Goal: Information Seeking & Learning: Learn about a topic

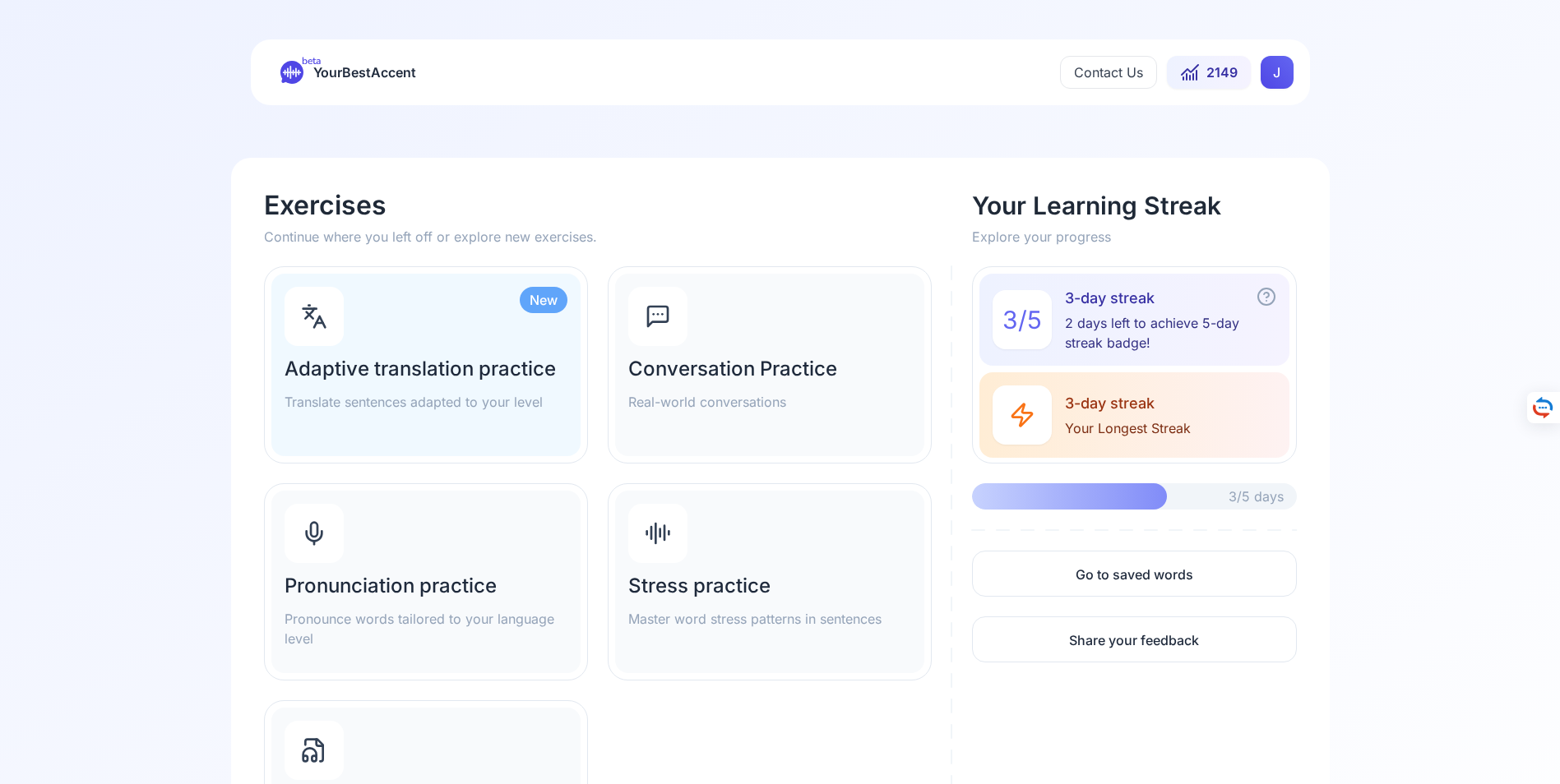
click at [396, 548] on div "Pronunciation practice Pronounce words tailored to your language level" at bounding box center [426, 582] width 309 height 182
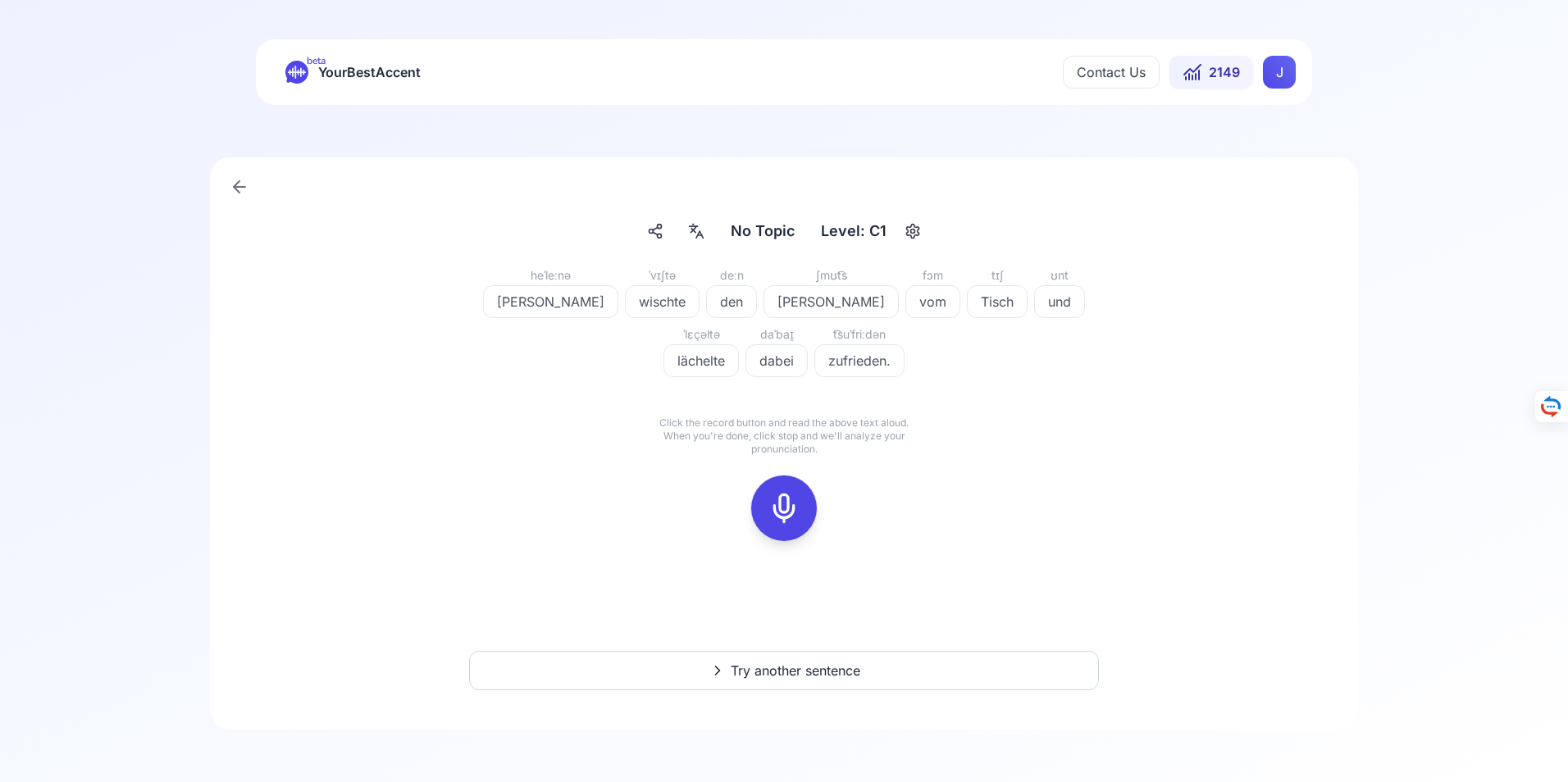
click at [789, 507] on icon at bounding box center [783, 508] width 33 height 33
click at [791, 507] on icon at bounding box center [783, 508] width 33 height 33
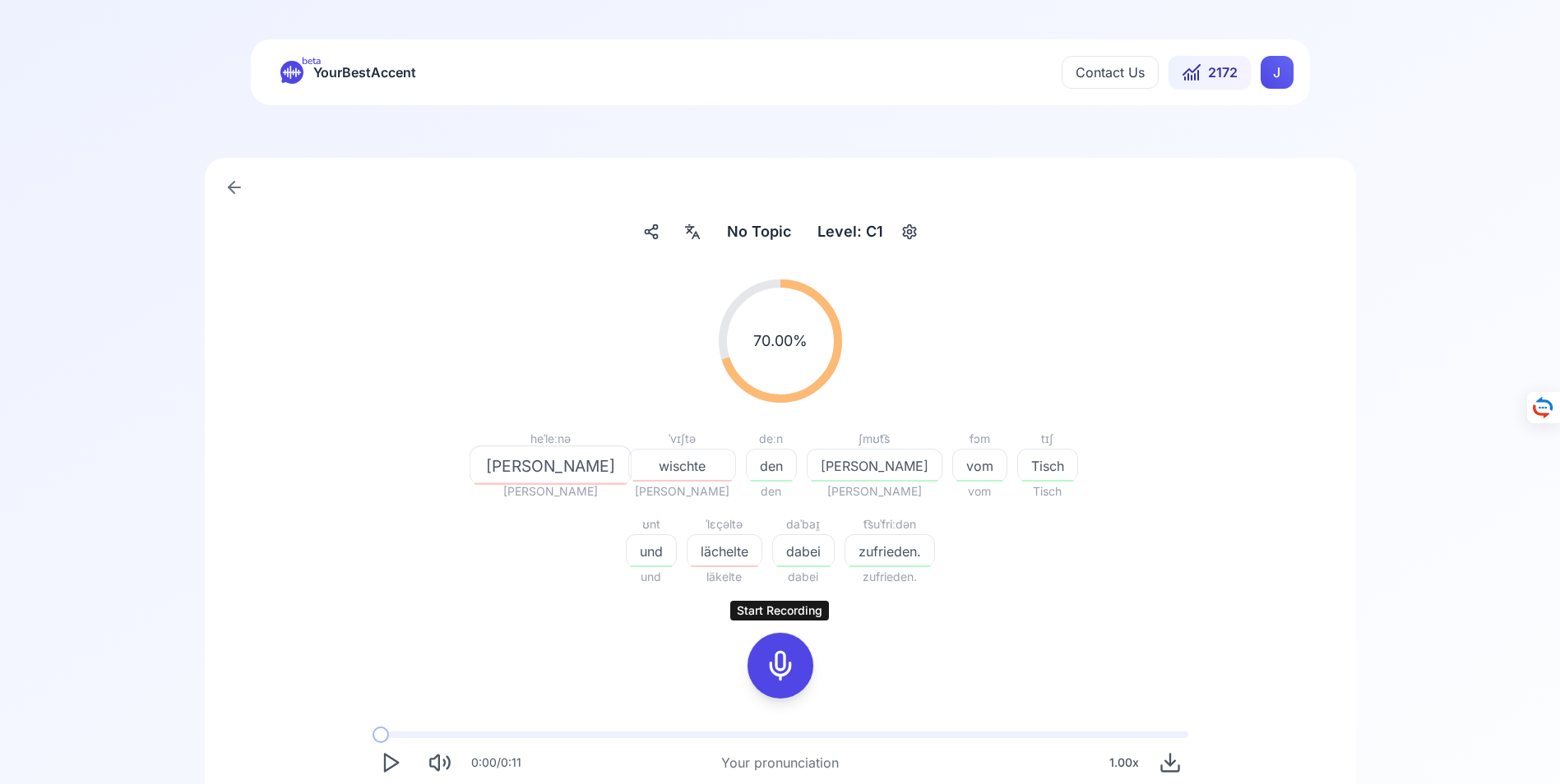
click at [782, 666] on icon at bounding box center [780, 665] width 33 height 33
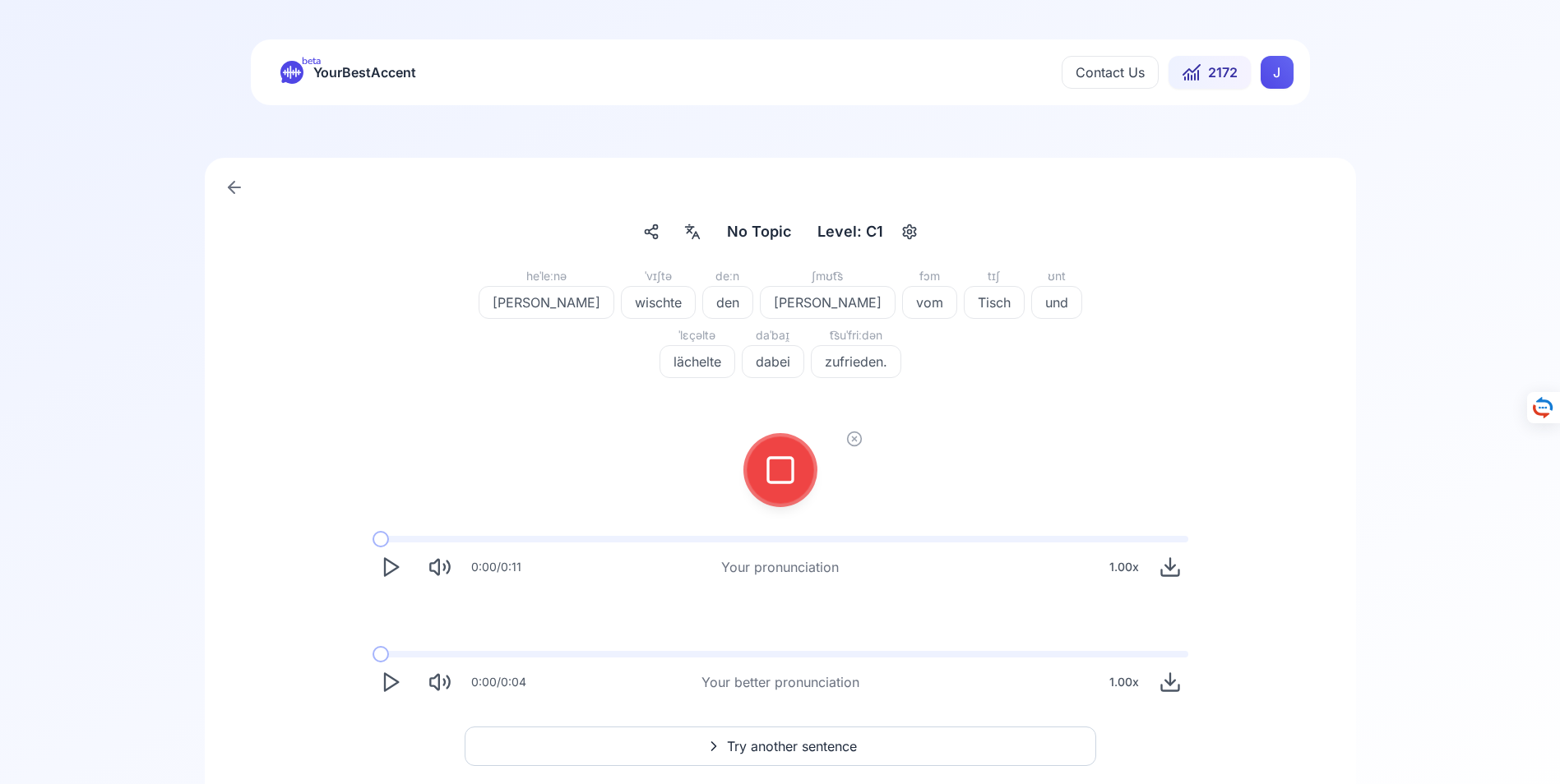
click at [780, 468] on icon at bounding box center [780, 470] width 33 height 33
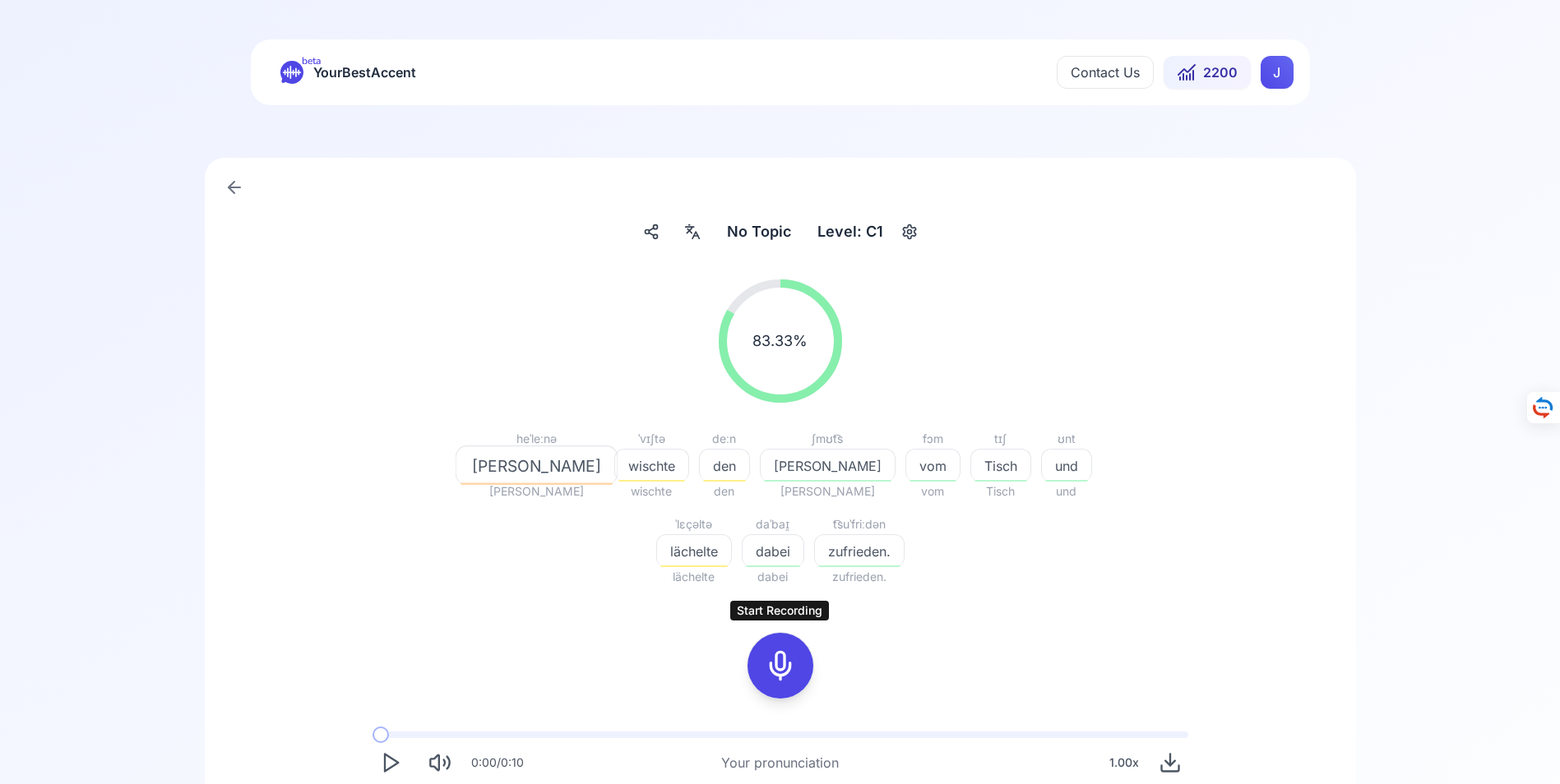
click at [786, 665] on icon at bounding box center [780, 665] width 33 height 33
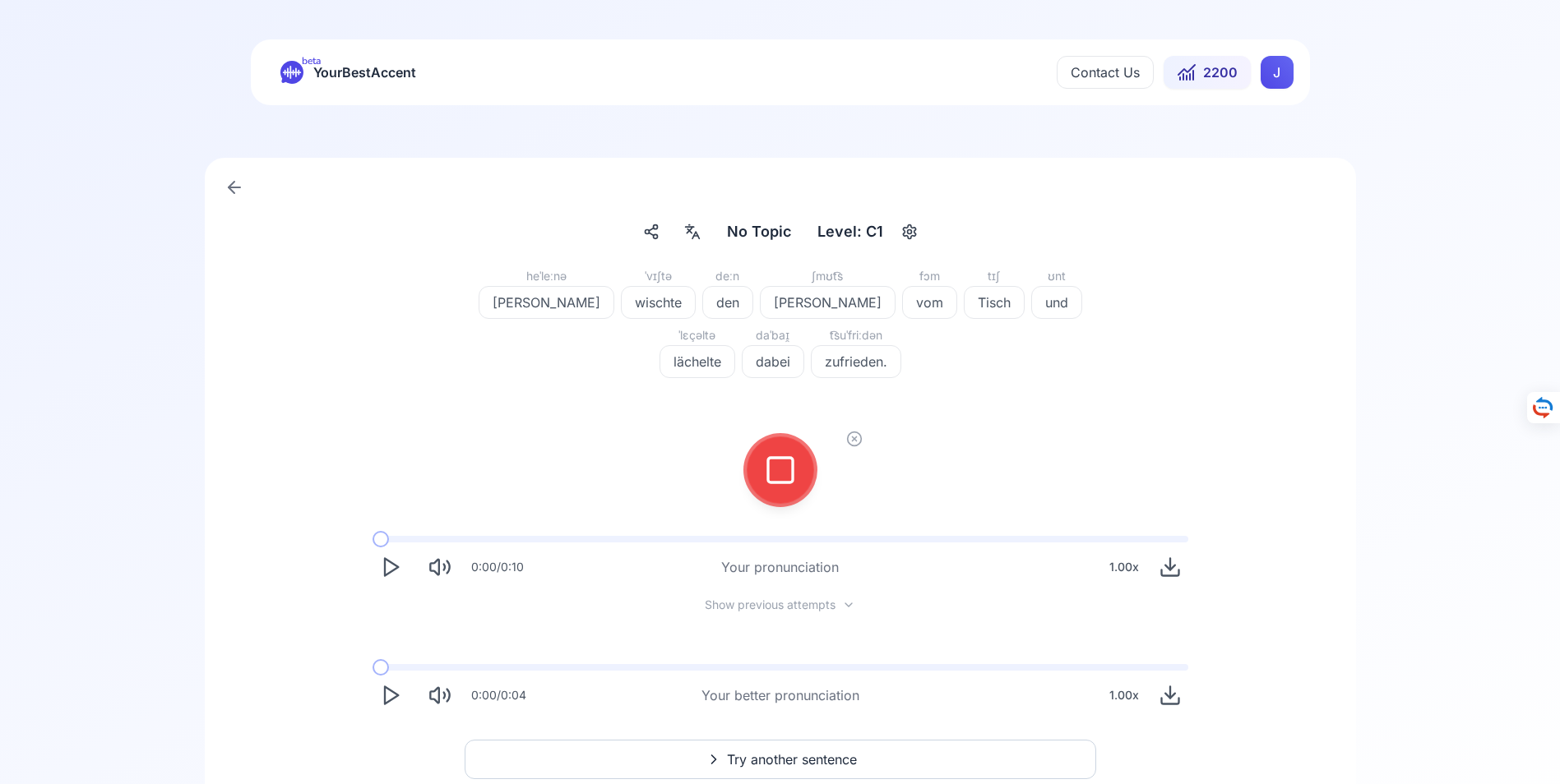
click at [782, 462] on icon at bounding box center [780, 470] width 33 height 33
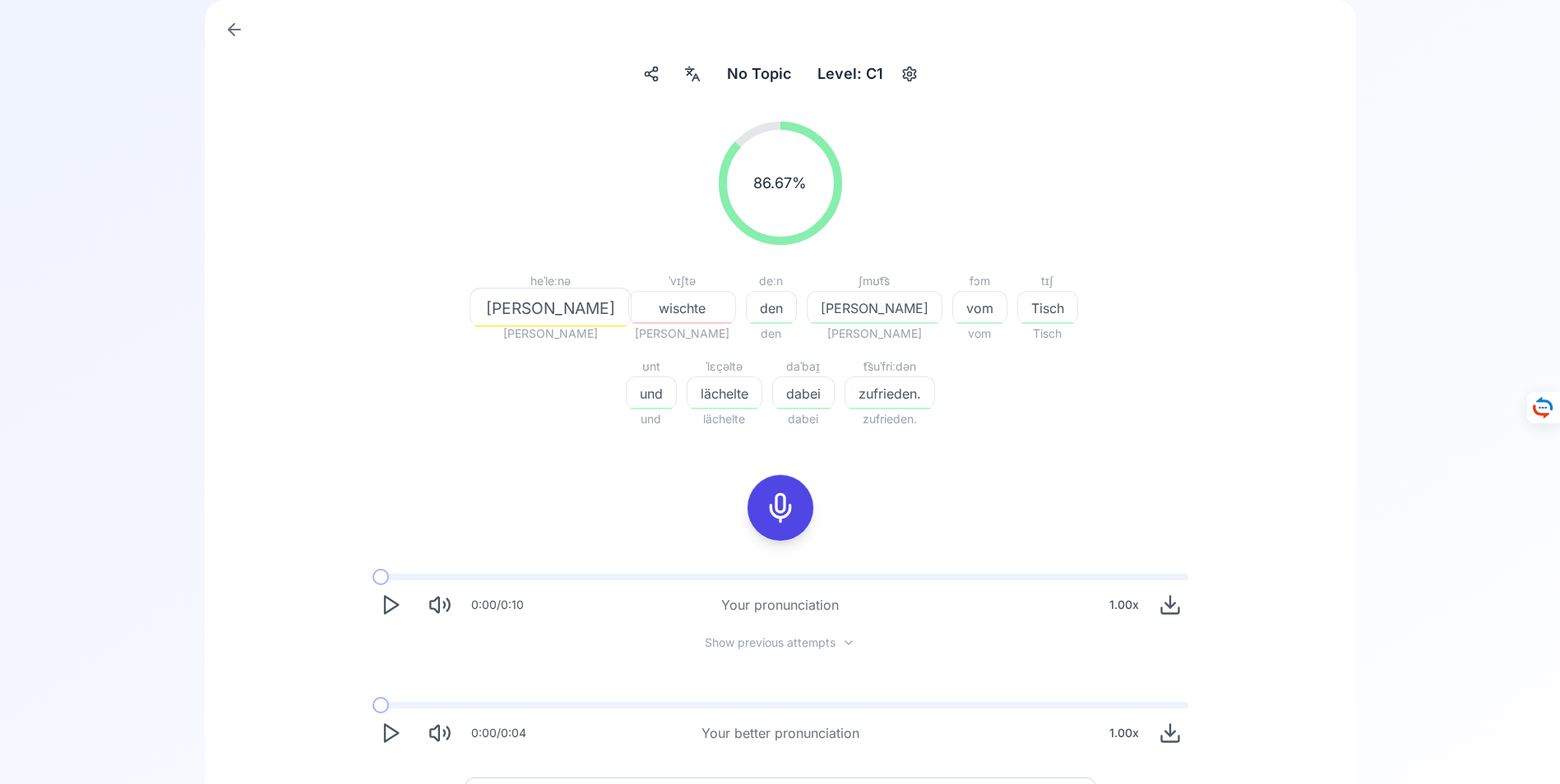
scroll to position [165, 0]
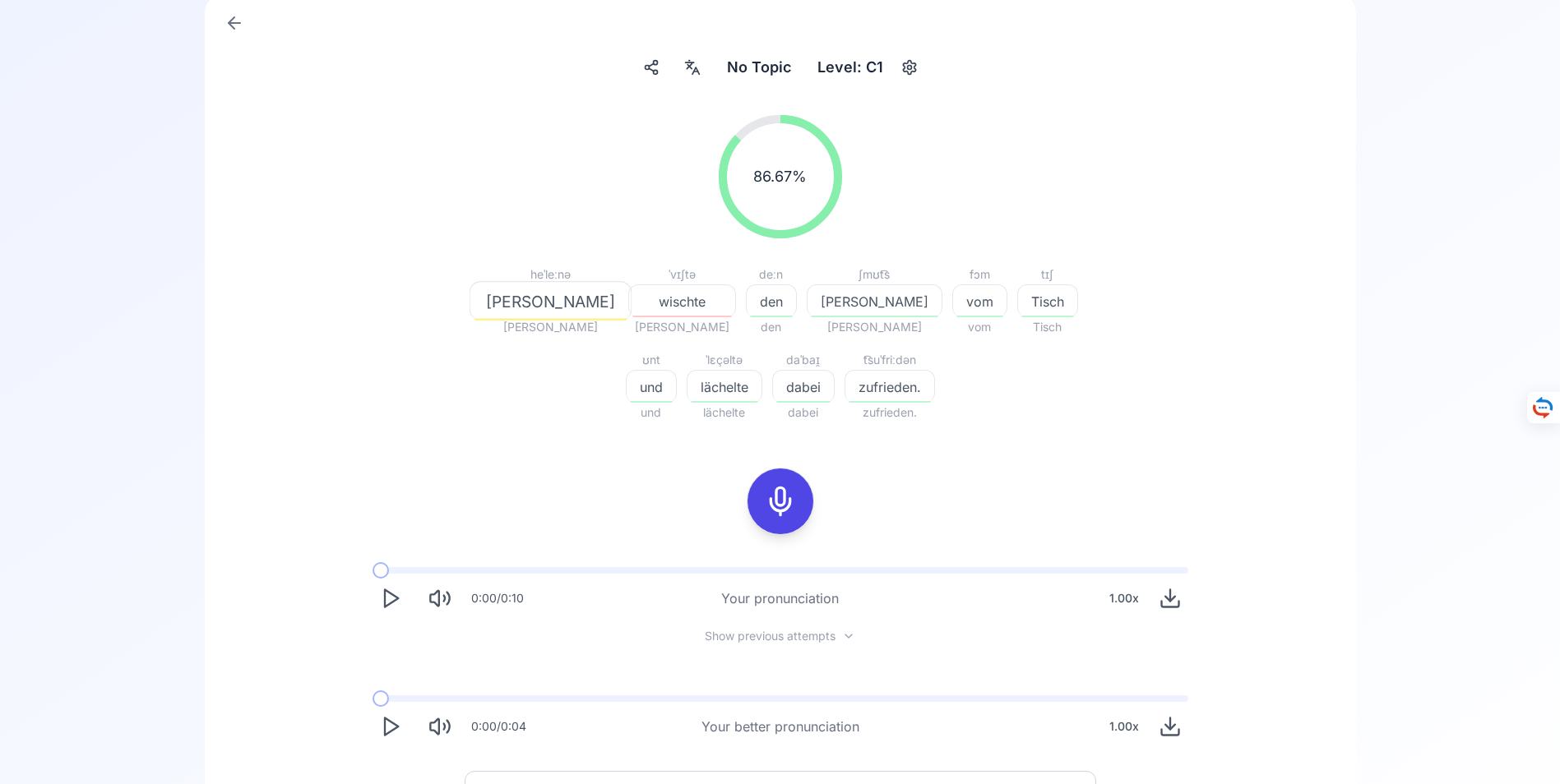
click at [393, 728] on icon "Play" at bounding box center [390, 727] width 23 height 23
click at [389, 723] on icon "Play" at bounding box center [390, 727] width 23 height 23
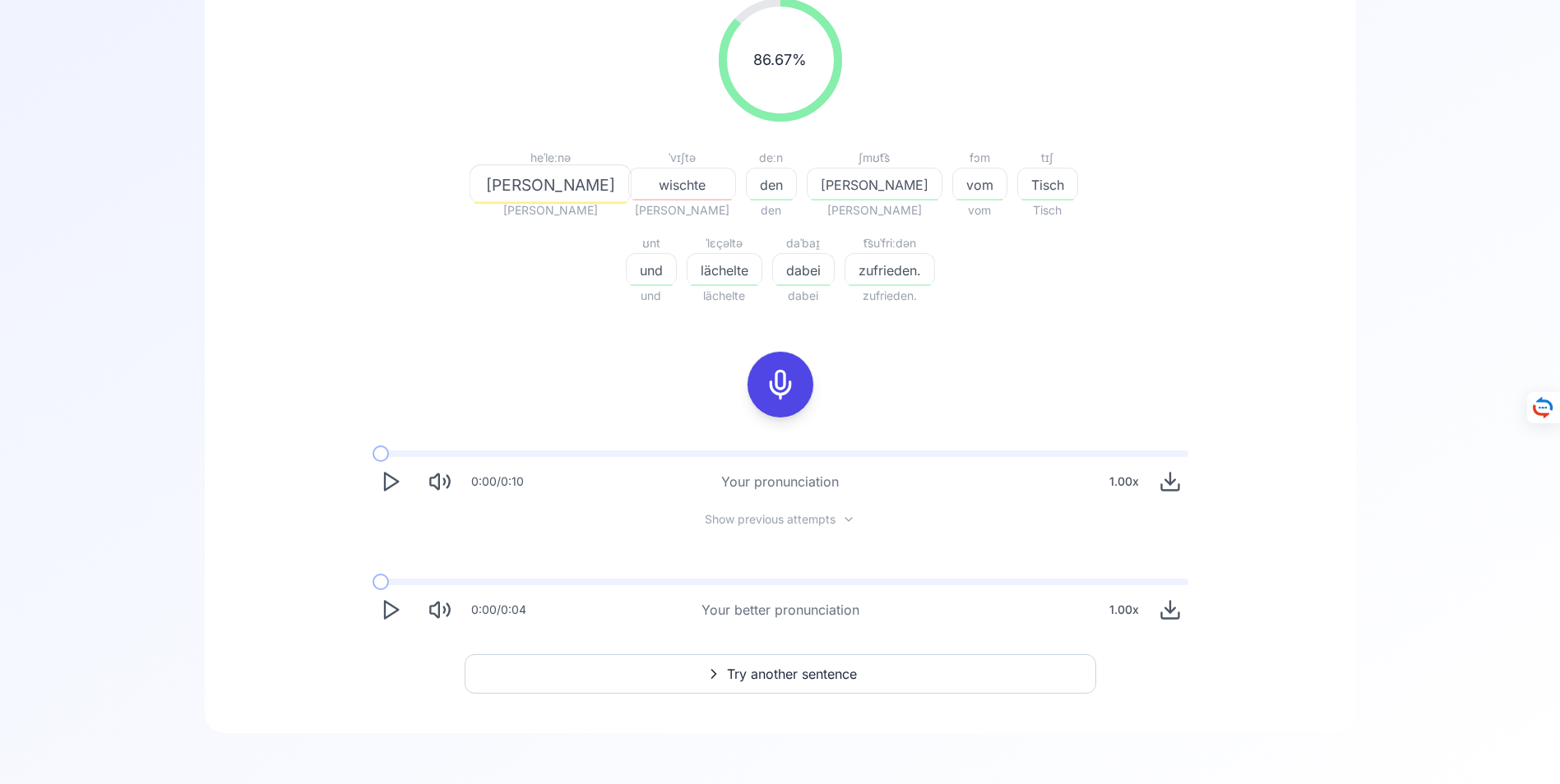
scroll to position [282, 0]
click at [770, 672] on span "Try another sentence" at bounding box center [791, 673] width 130 height 20
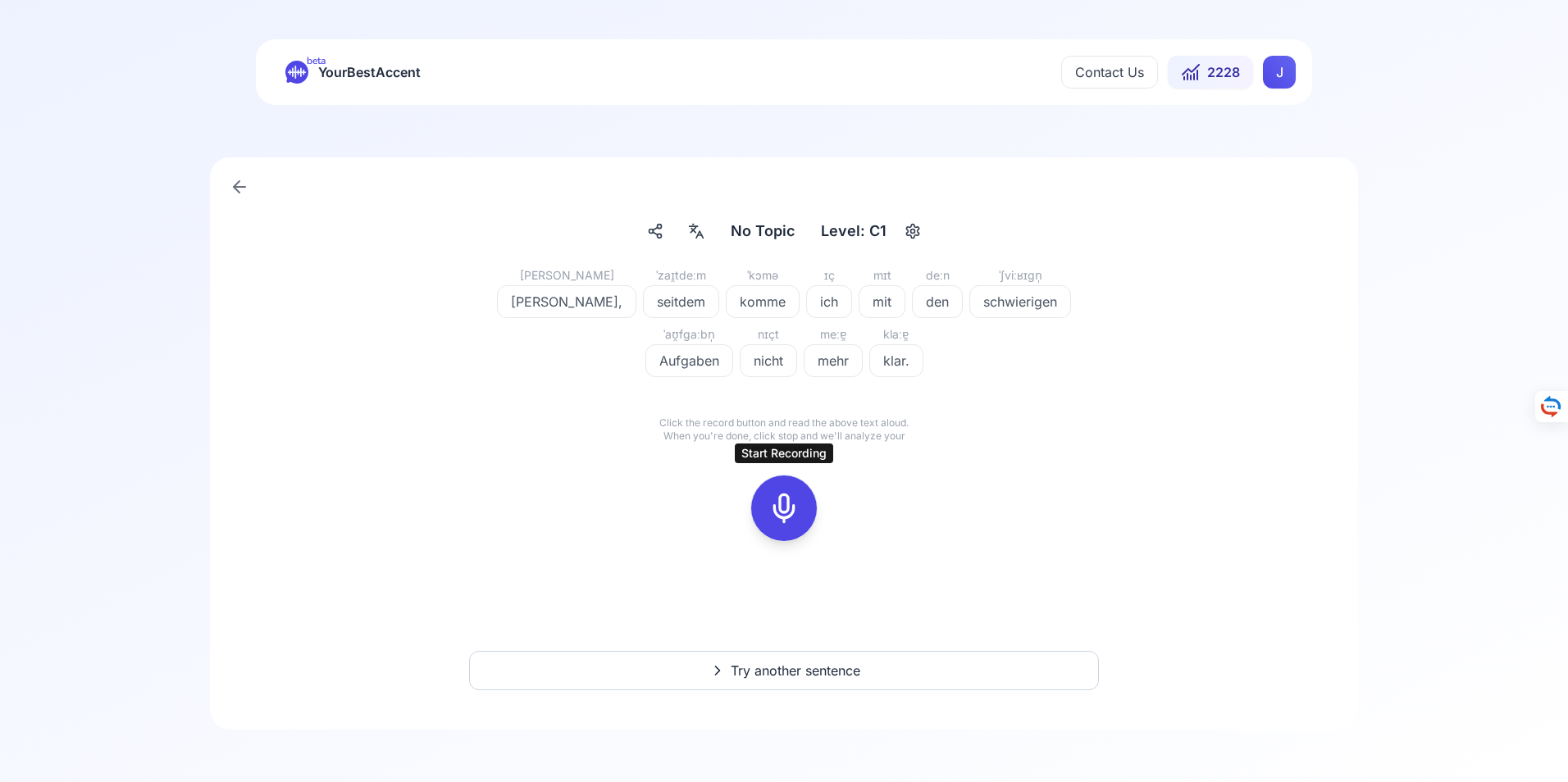
click at [790, 509] on icon at bounding box center [783, 508] width 33 height 33
click at [788, 513] on icon at bounding box center [783, 508] width 33 height 33
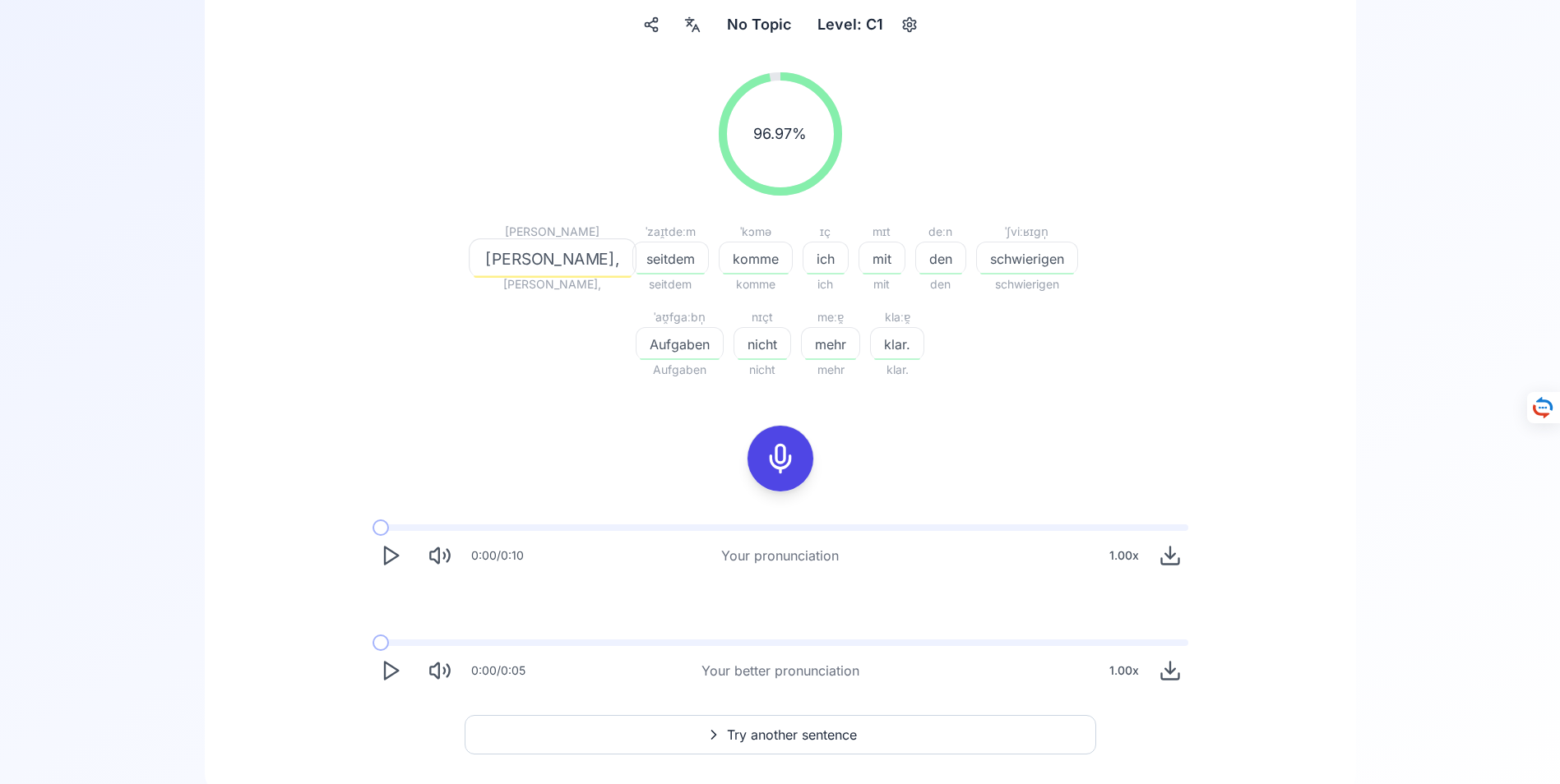
scroll to position [247, 0]
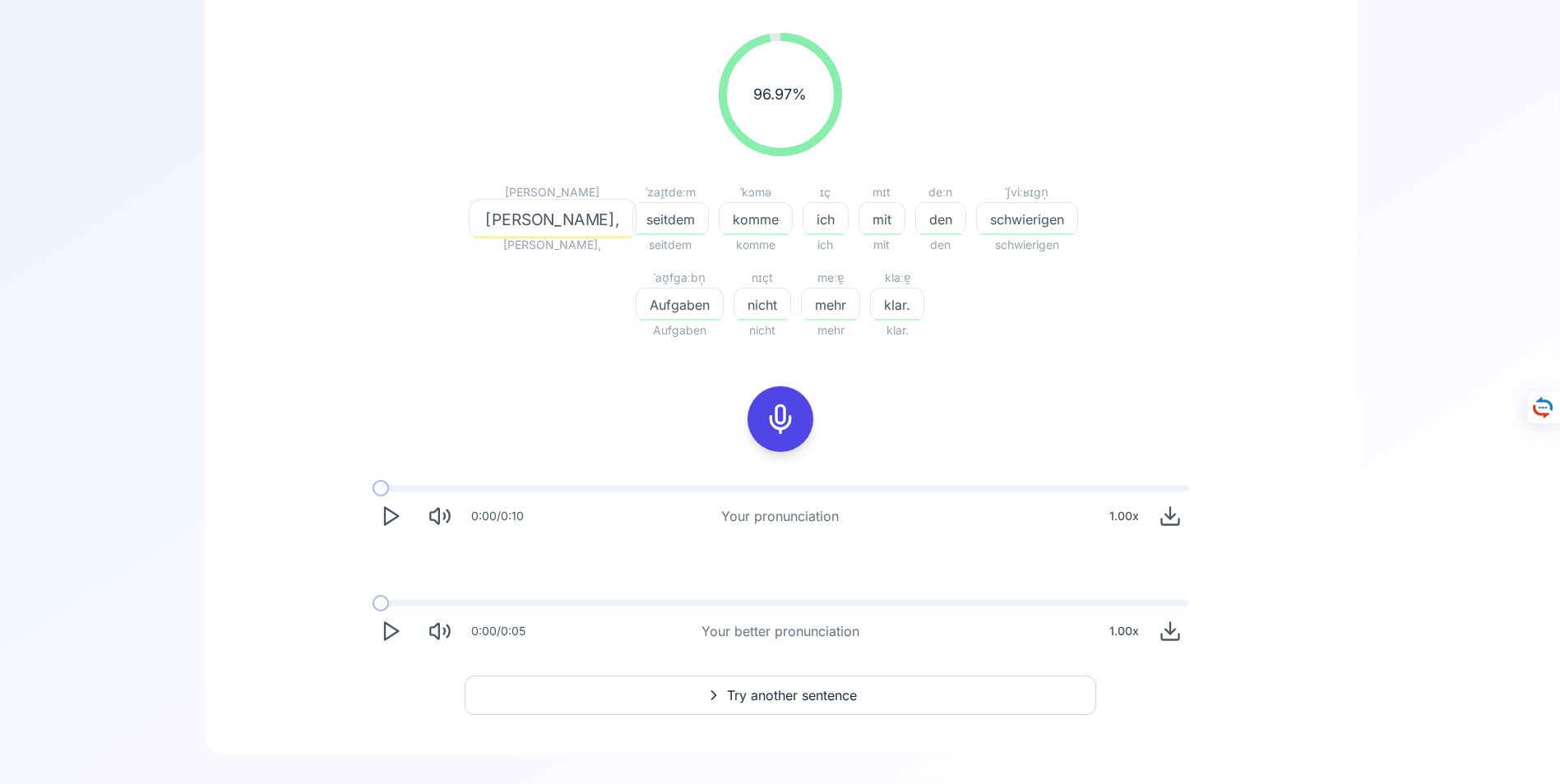
click at [389, 631] on icon "Play" at bounding box center [390, 630] width 23 height 23
click at [777, 692] on span "Try another sentence" at bounding box center [791, 696] width 130 height 20
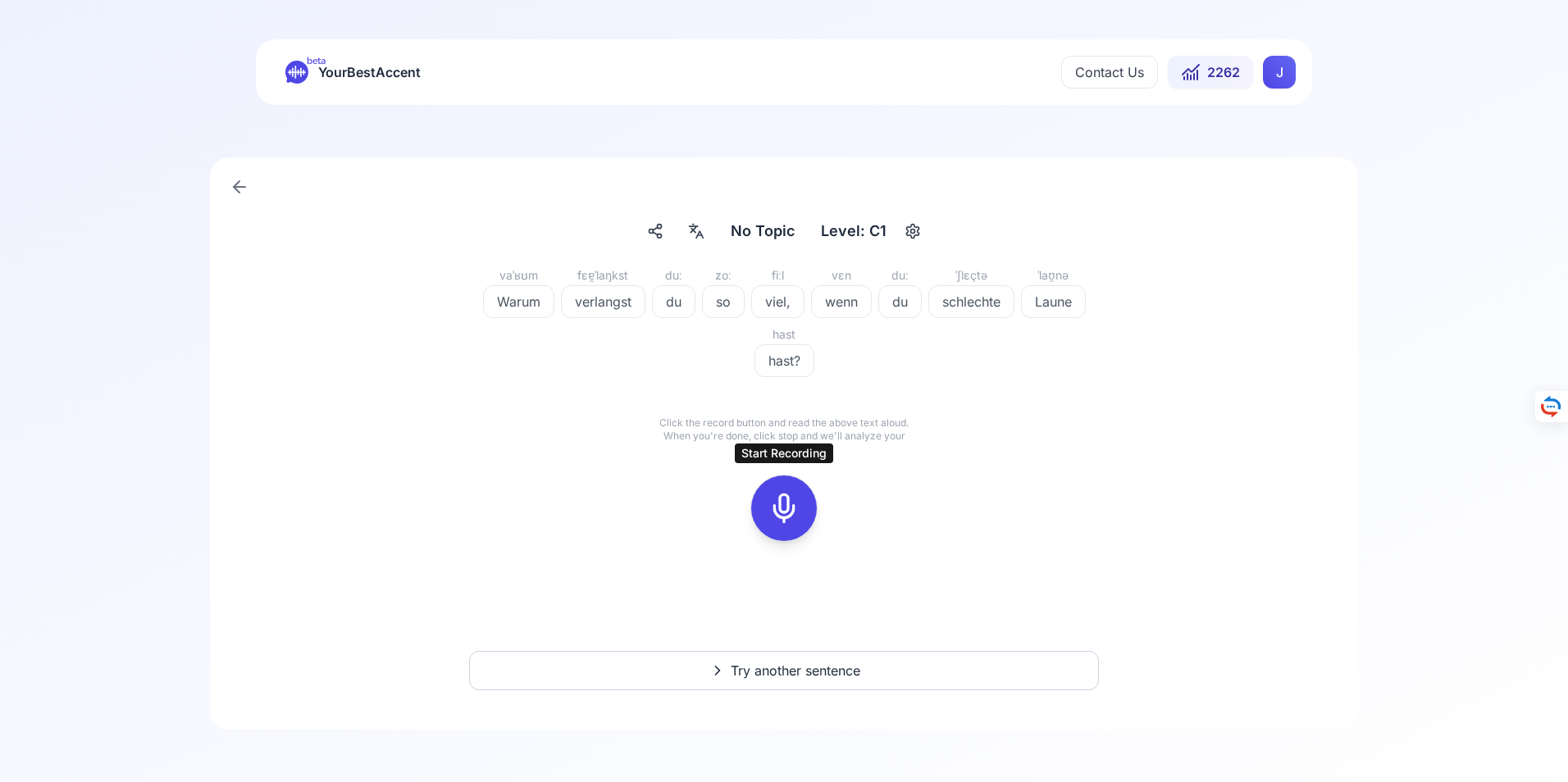
click at [785, 512] on icon at bounding box center [783, 508] width 33 height 33
click at [781, 511] on icon at bounding box center [783, 508] width 33 height 33
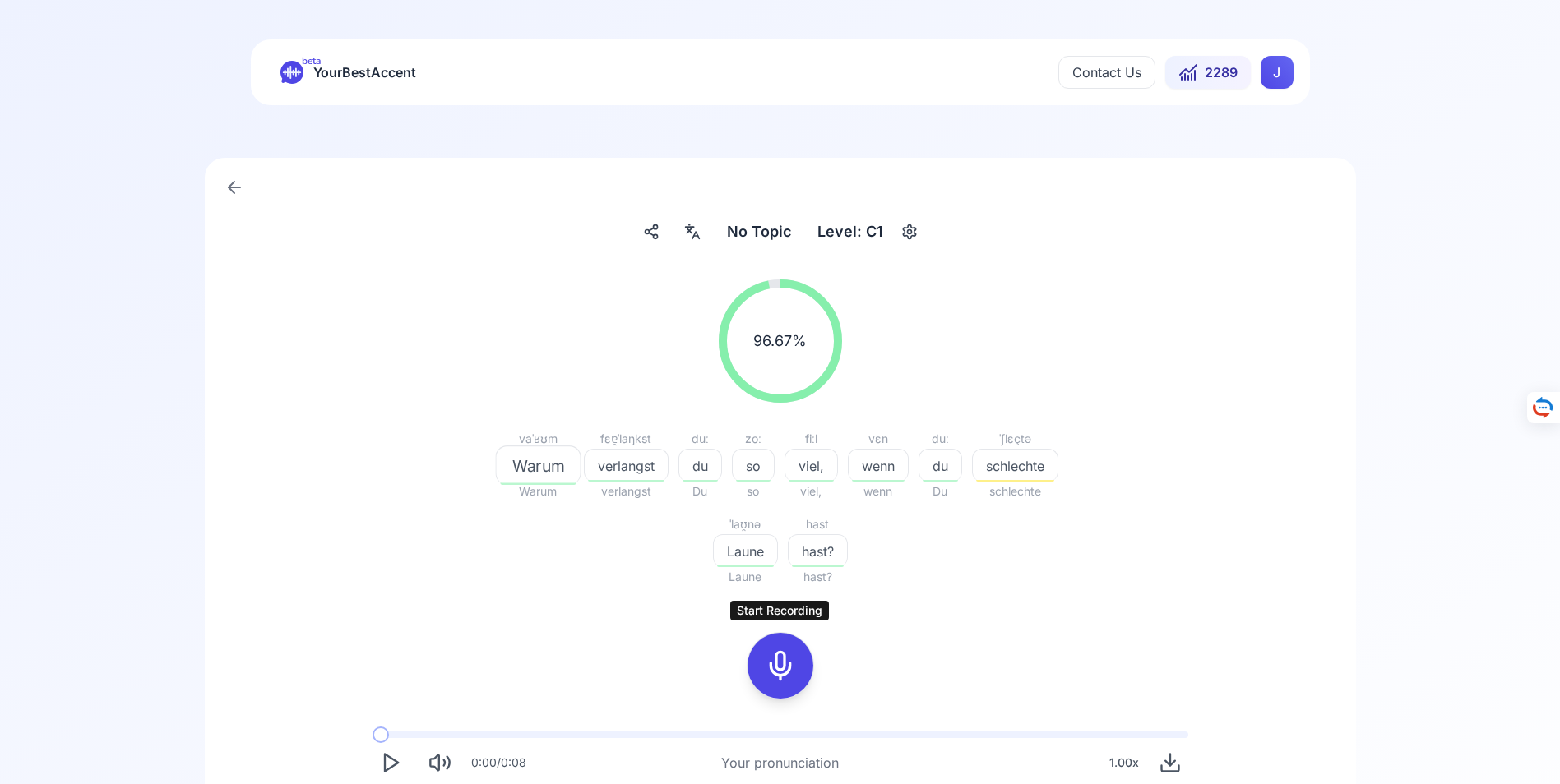
click at [780, 668] on icon at bounding box center [780, 665] width 33 height 33
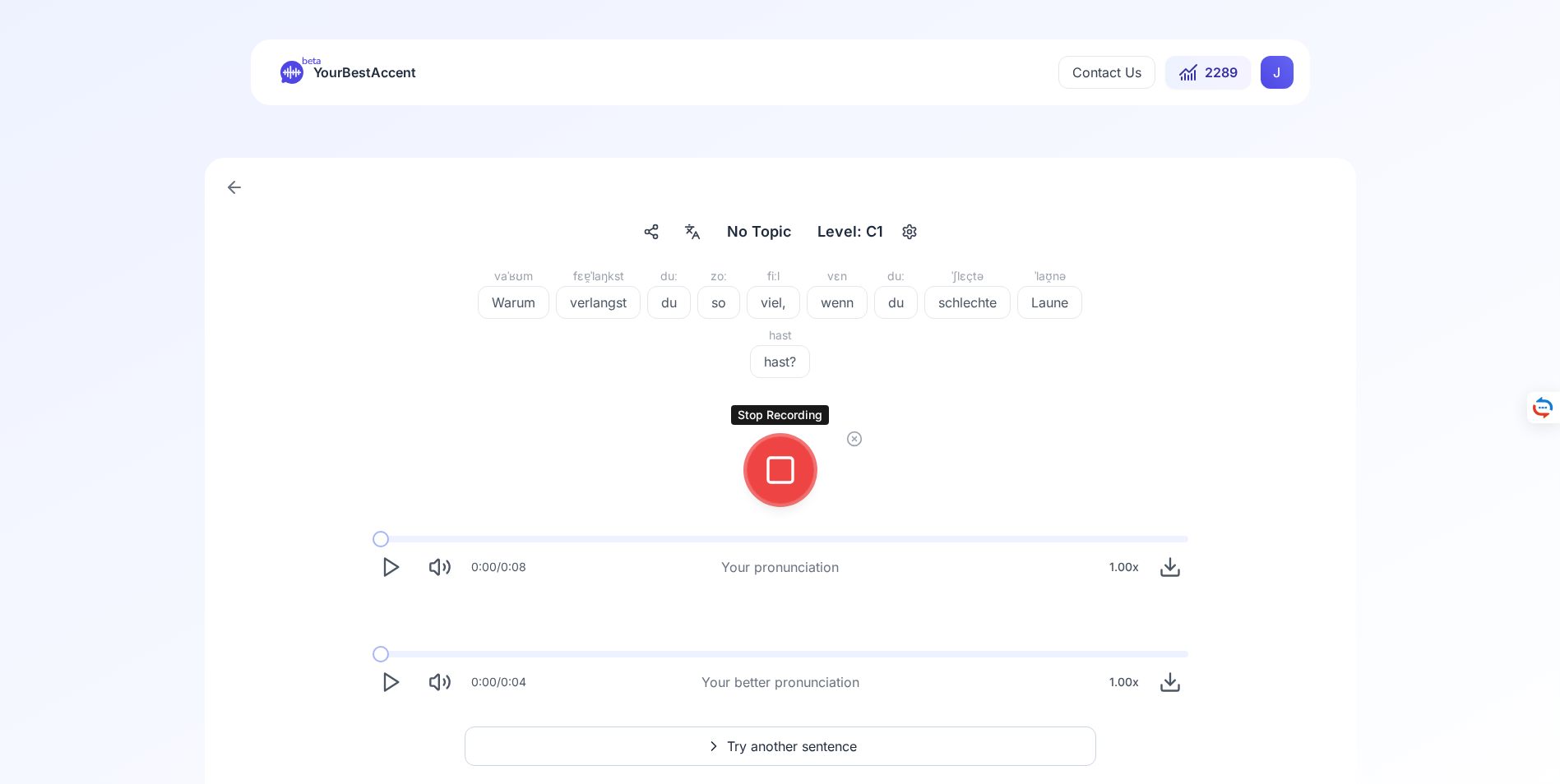
click at [780, 470] on icon at bounding box center [780, 470] width 33 height 33
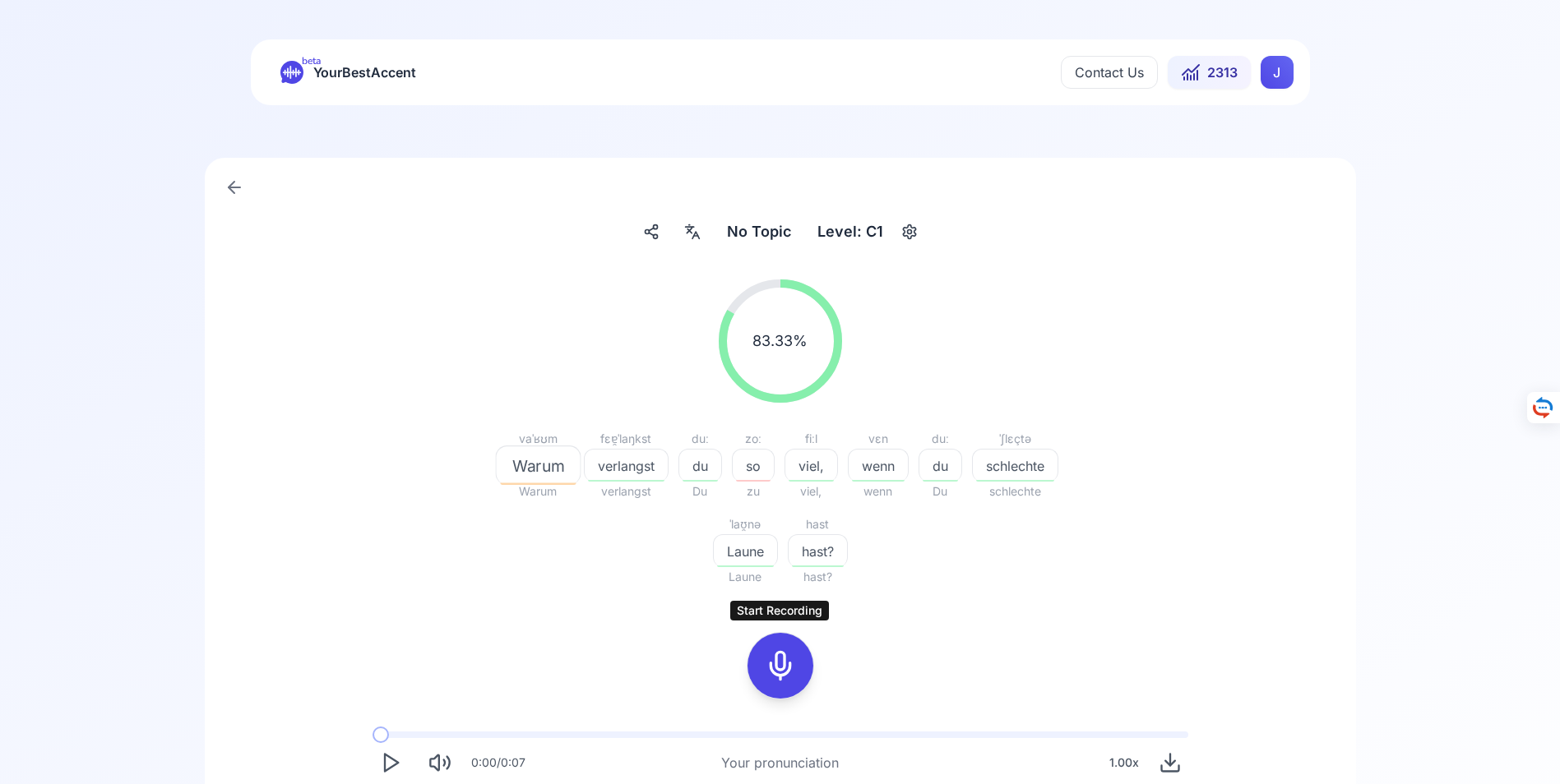
click at [783, 664] on icon at bounding box center [780, 665] width 33 height 33
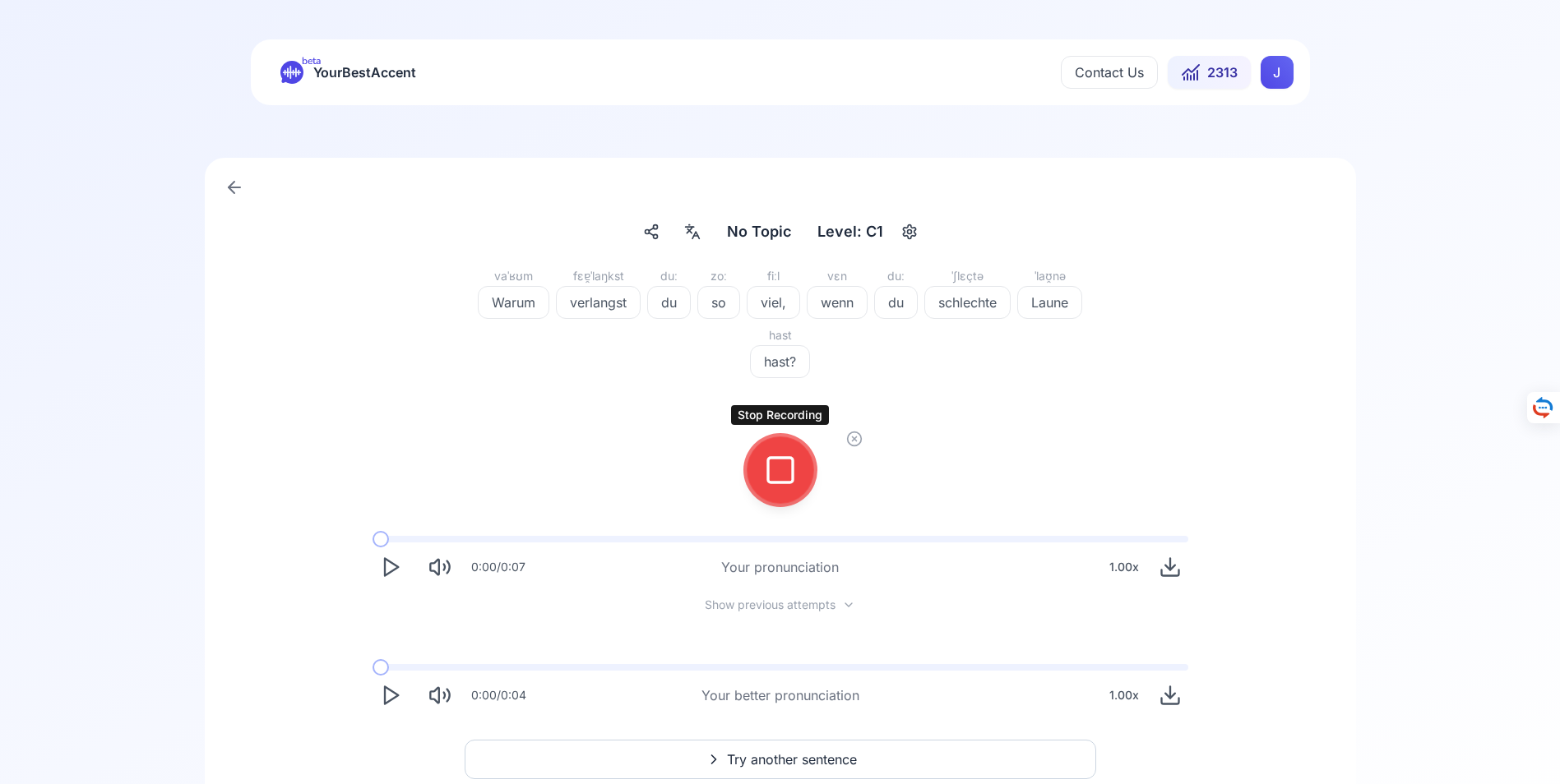
click at [793, 472] on icon at bounding box center [780, 470] width 33 height 33
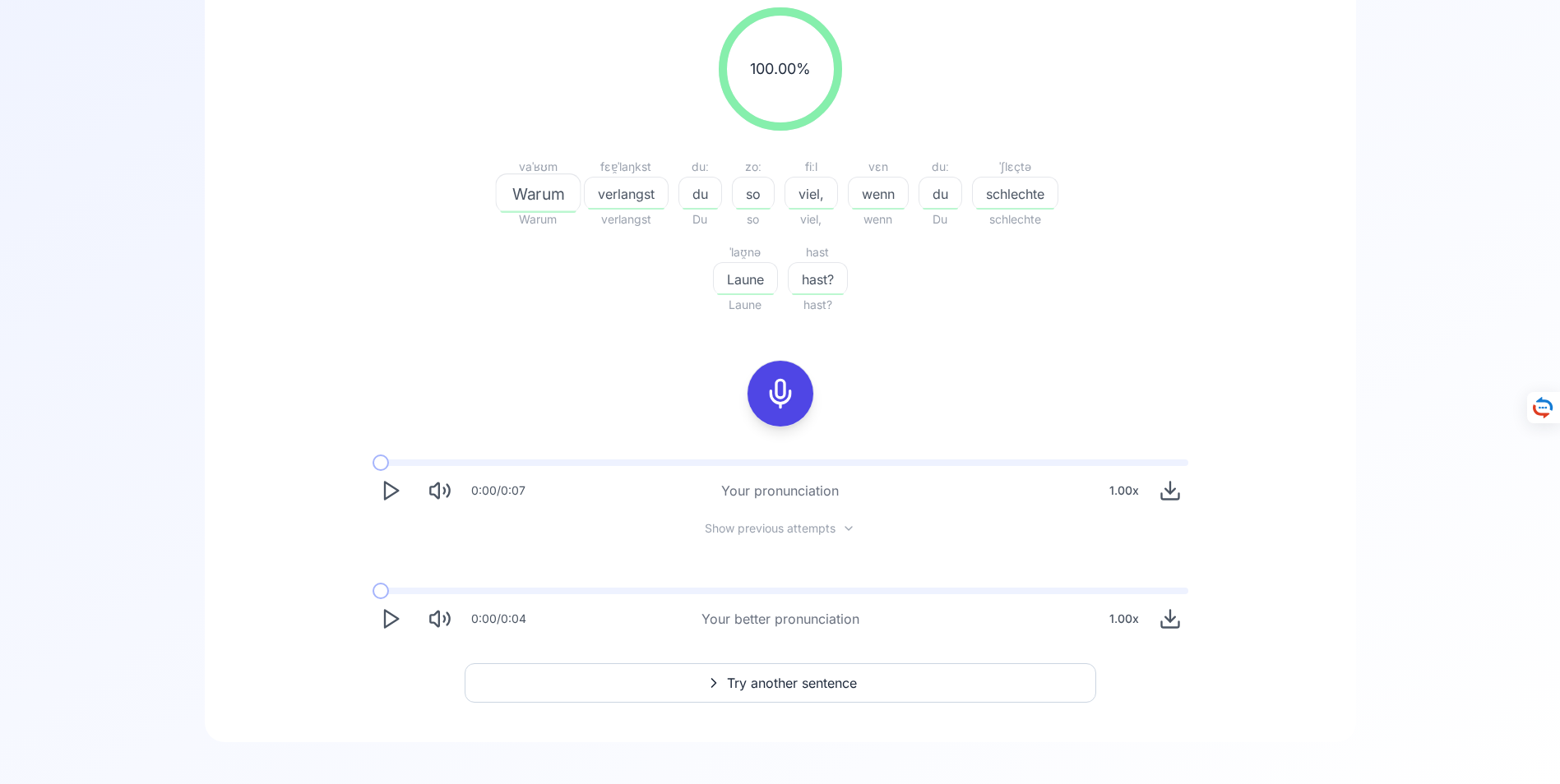
scroll to position [282, 0]
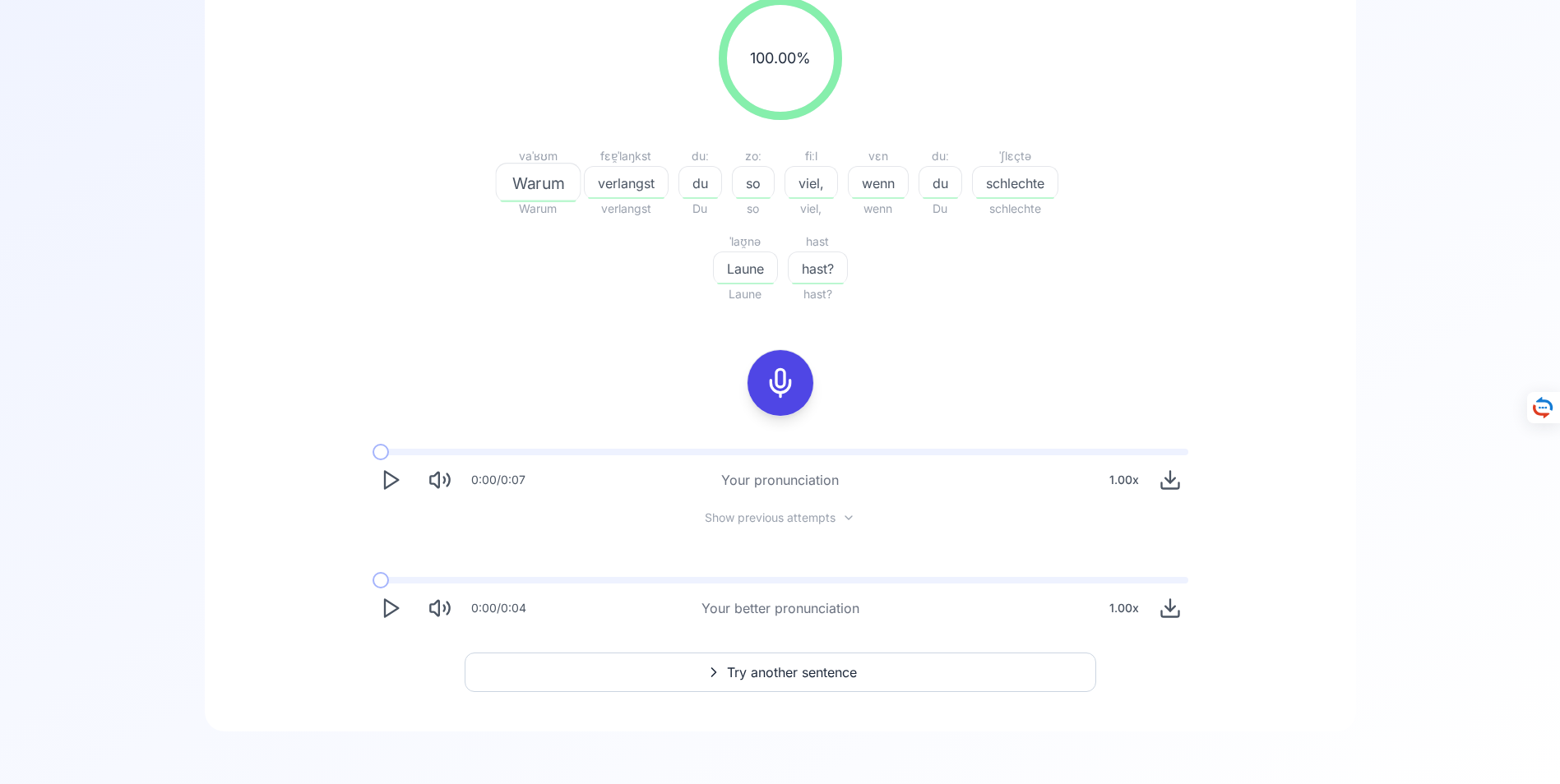
click at [774, 671] on span "Try another sentence" at bounding box center [791, 673] width 130 height 20
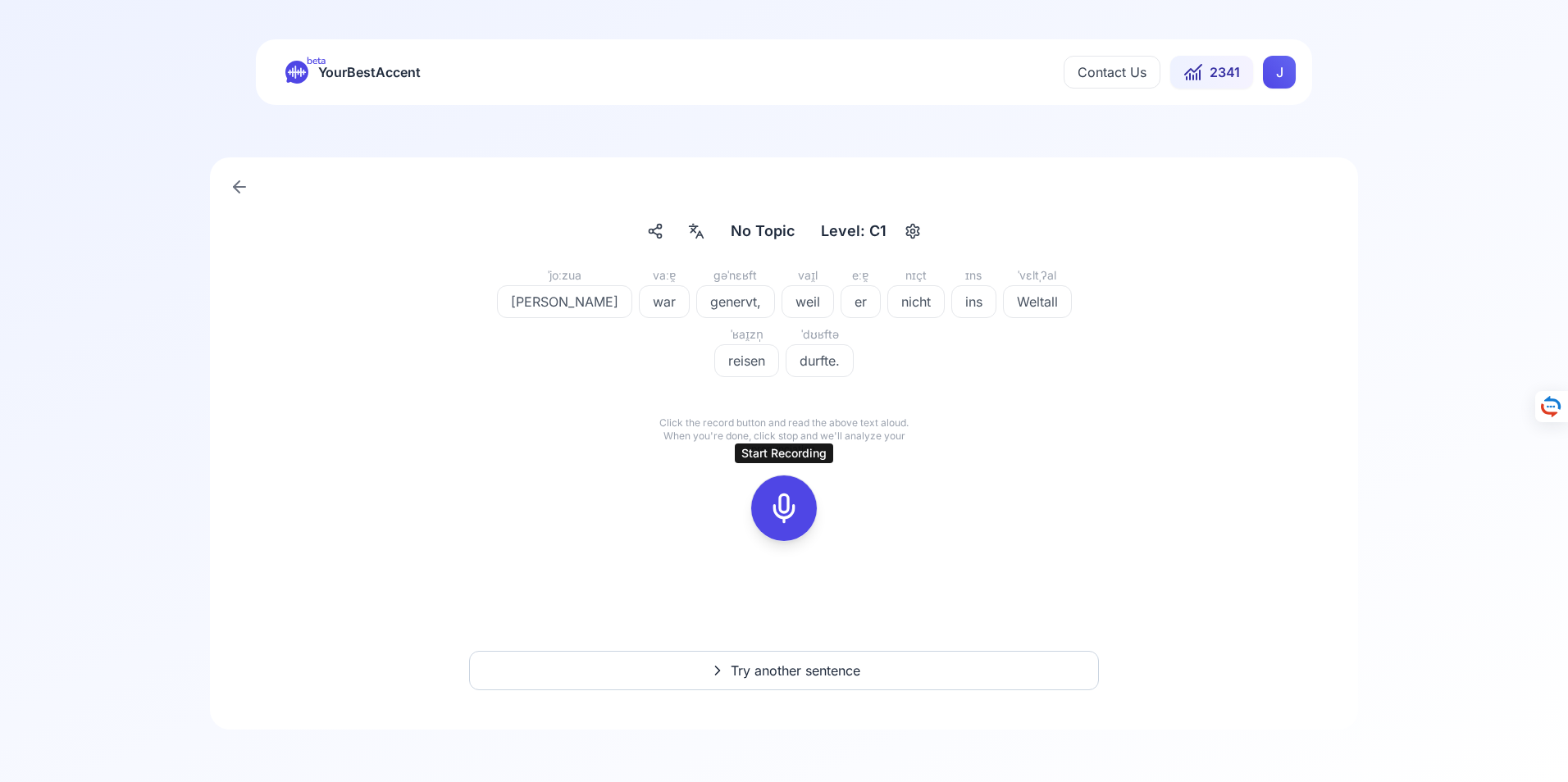
click at [786, 507] on icon at bounding box center [783, 508] width 33 height 33
click at [787, 507] on icon at bounding box center [783, 508] width 33 height 33
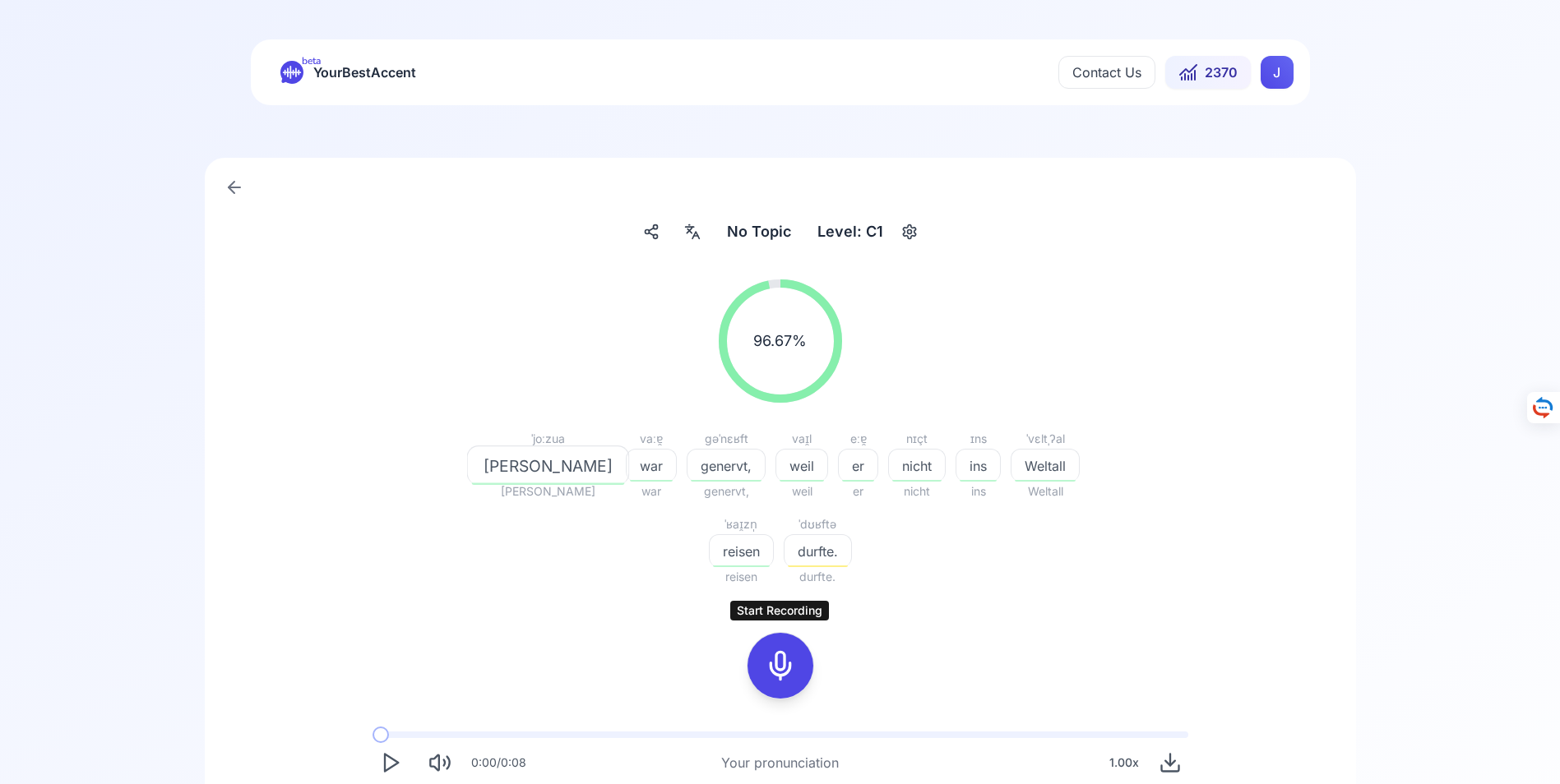
click at [782, 664] on icon at bounding box center [780, 665] width 33 height 33
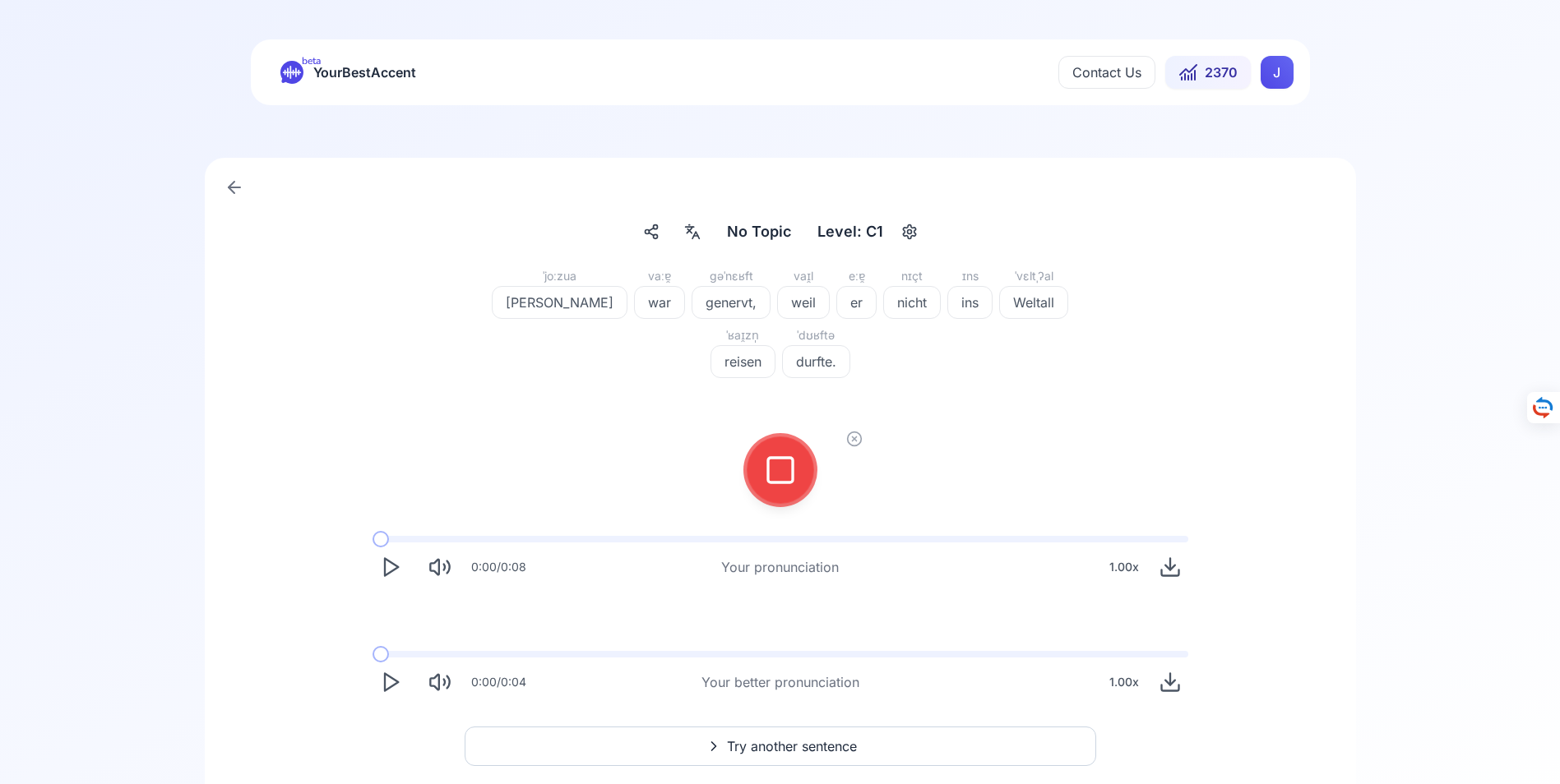
click at [785, 465] on icon at bounding box center [780, 470] width 33 height 33
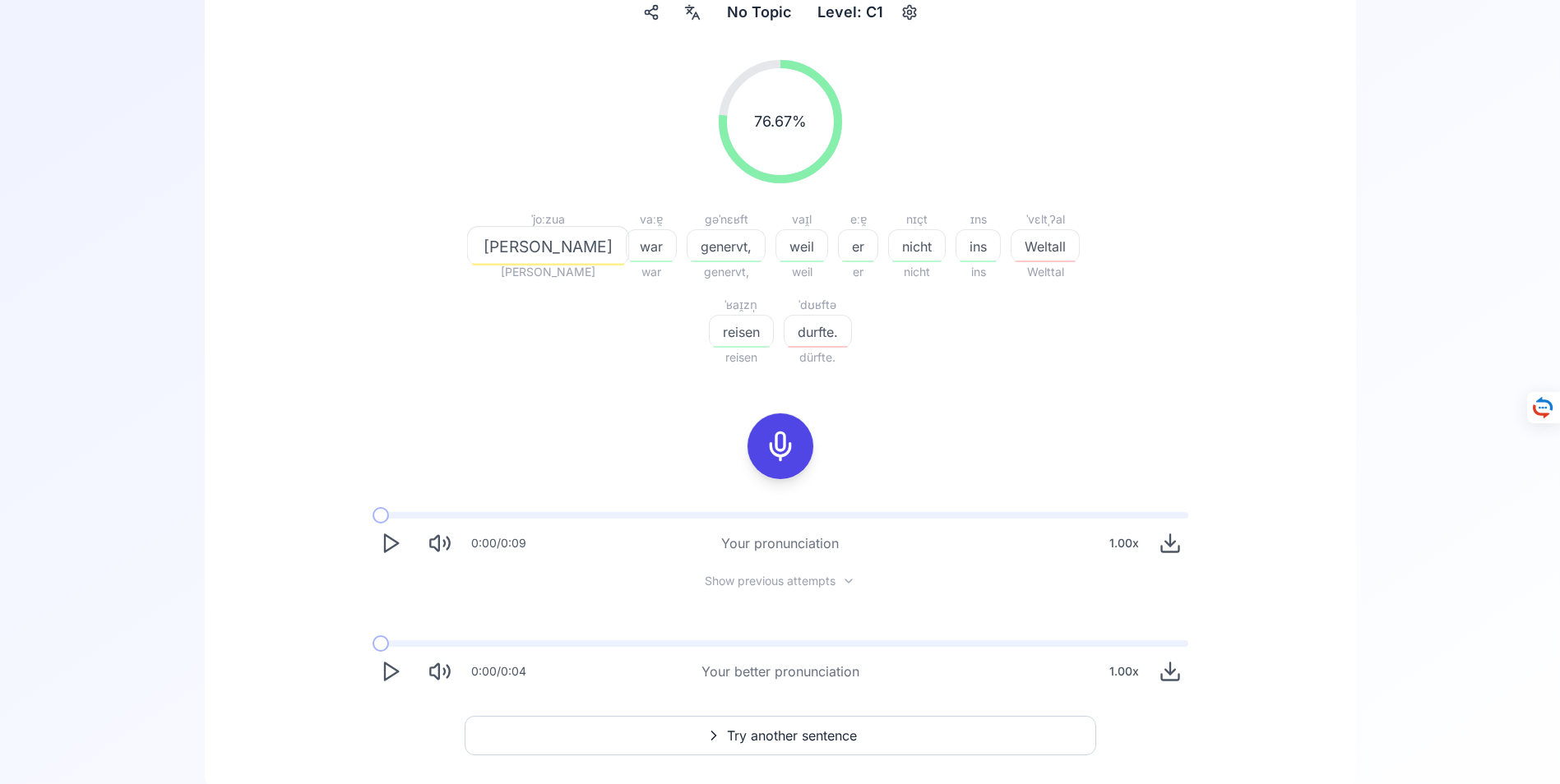
scroll to position [282, 0]
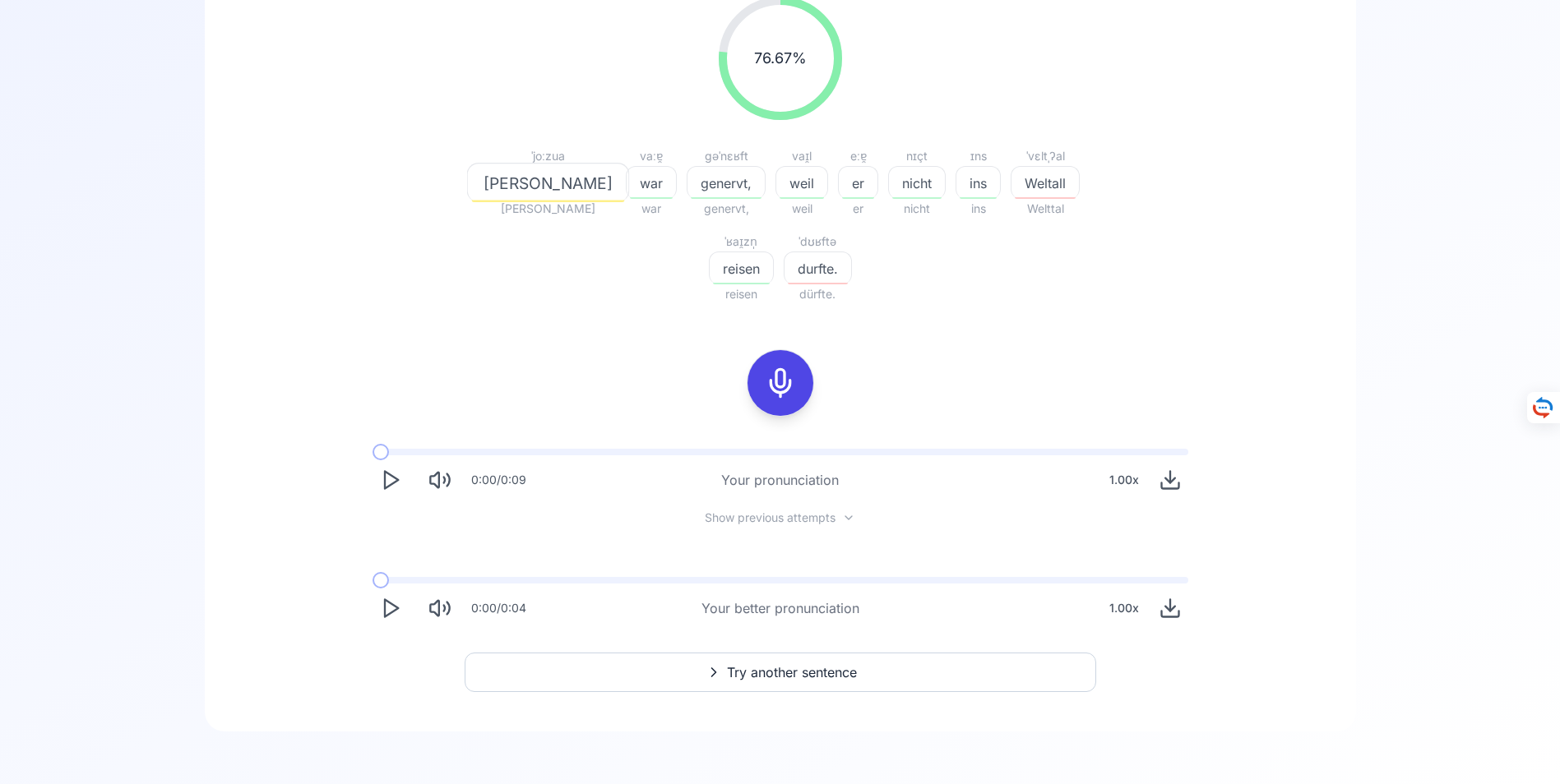
click at [773, 673] on span "Try another sentence" at bounding box center [791, 673] width 130 height 20
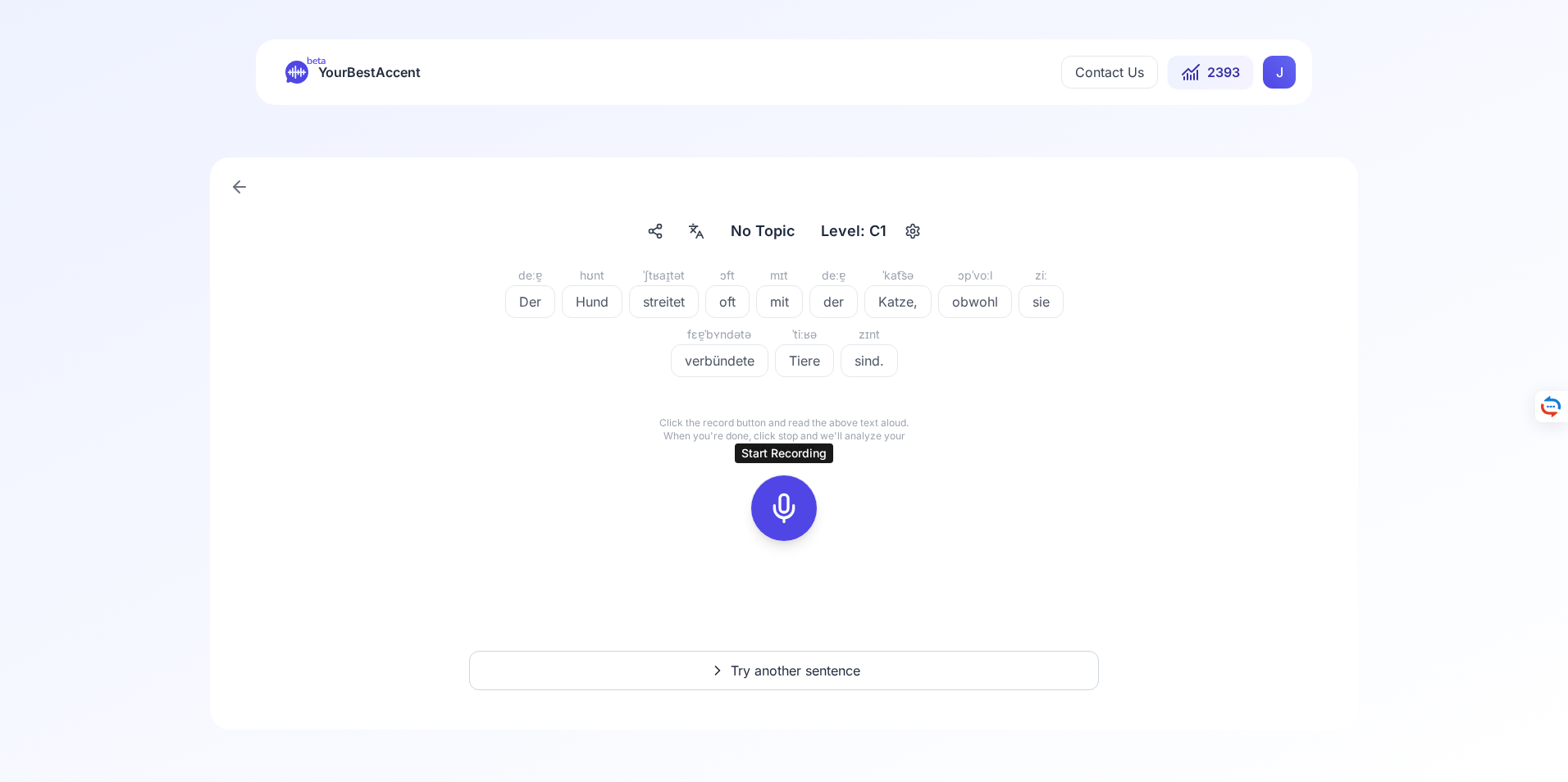
click at [787, 508] on icon at bounding box center [783, 508] width 33 height 33
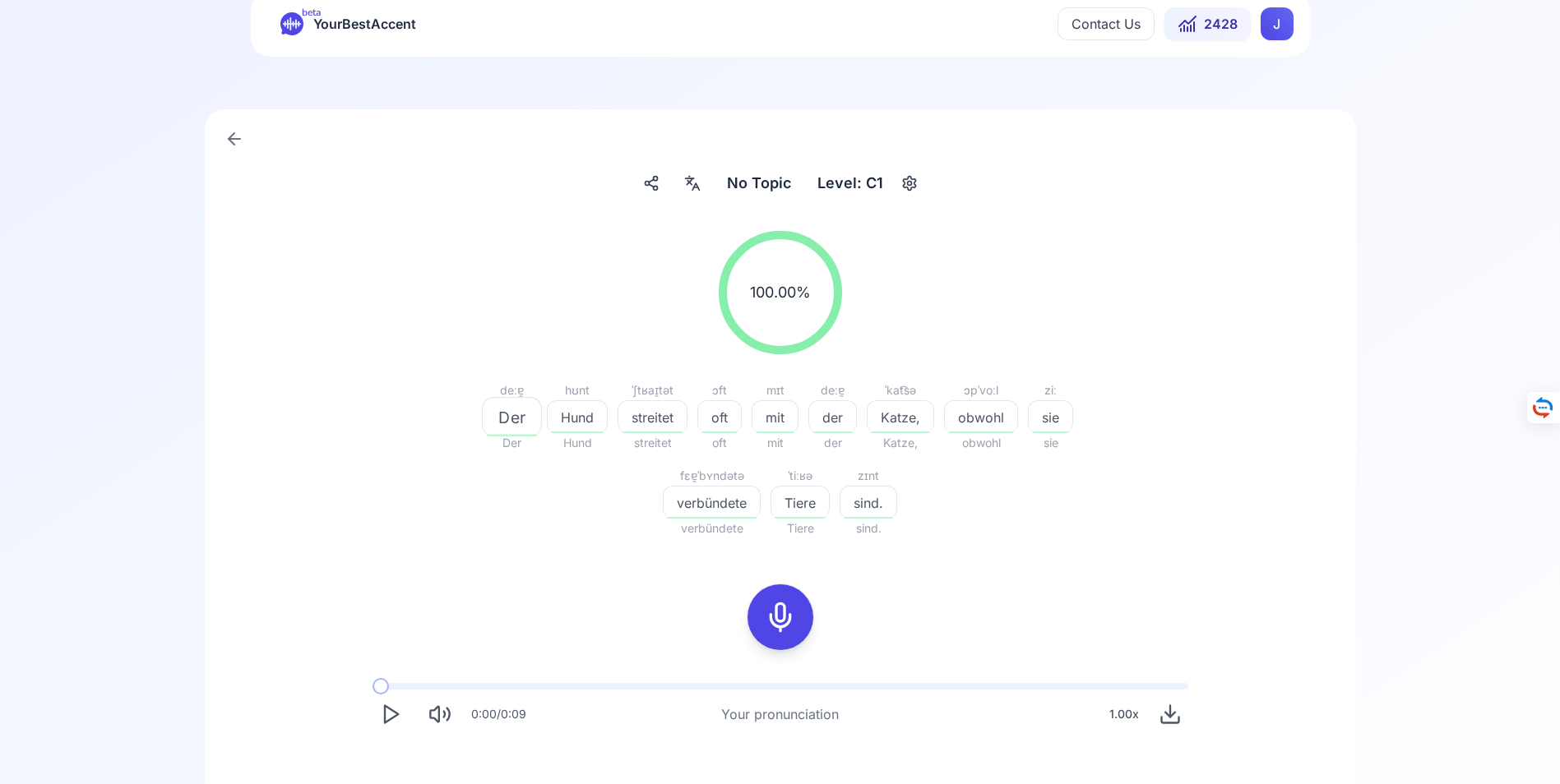
scroll to position [23, 0]
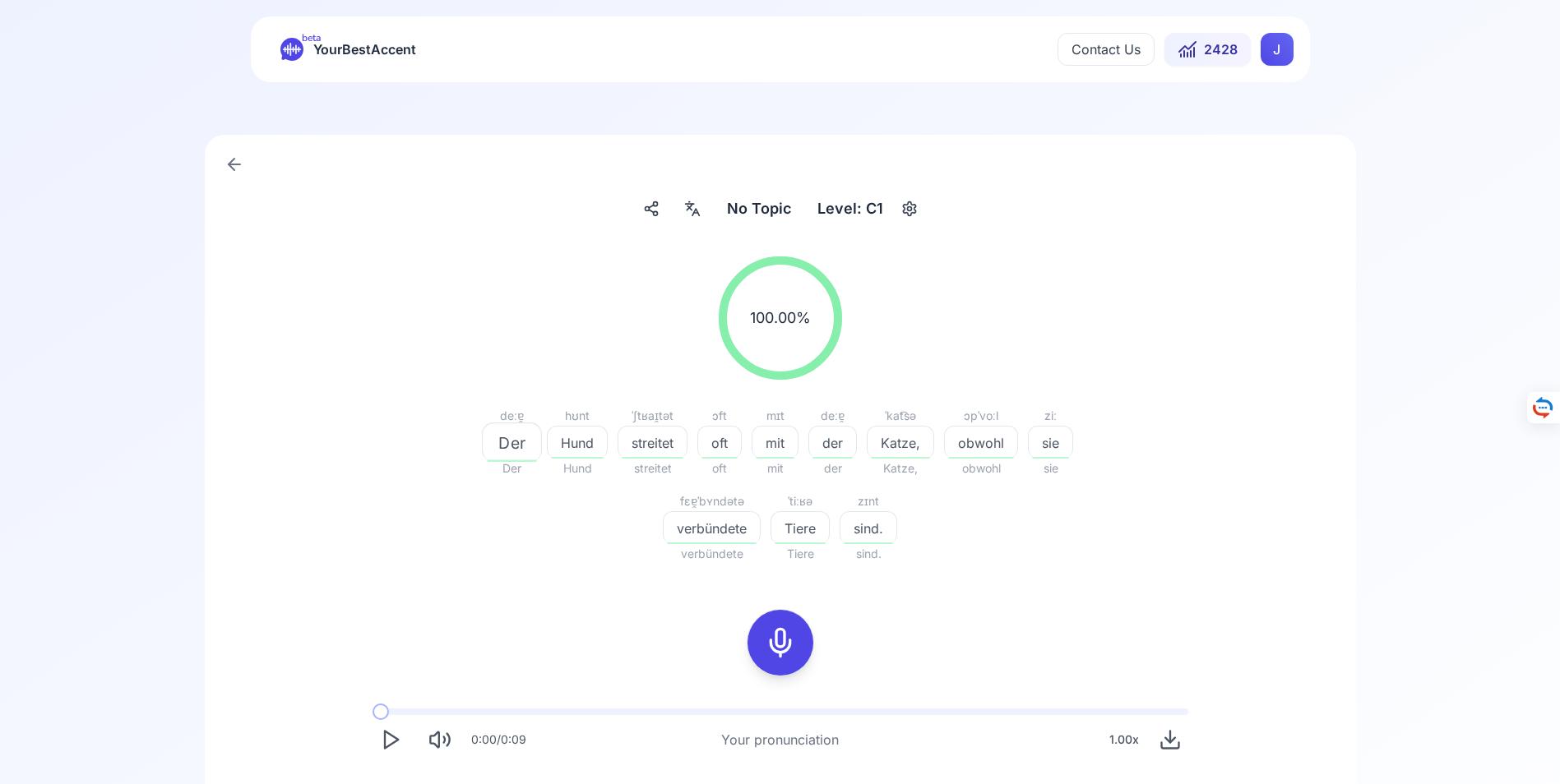
click at [234, 165] on icon at bounding box center [235, 165] width 12 height 0
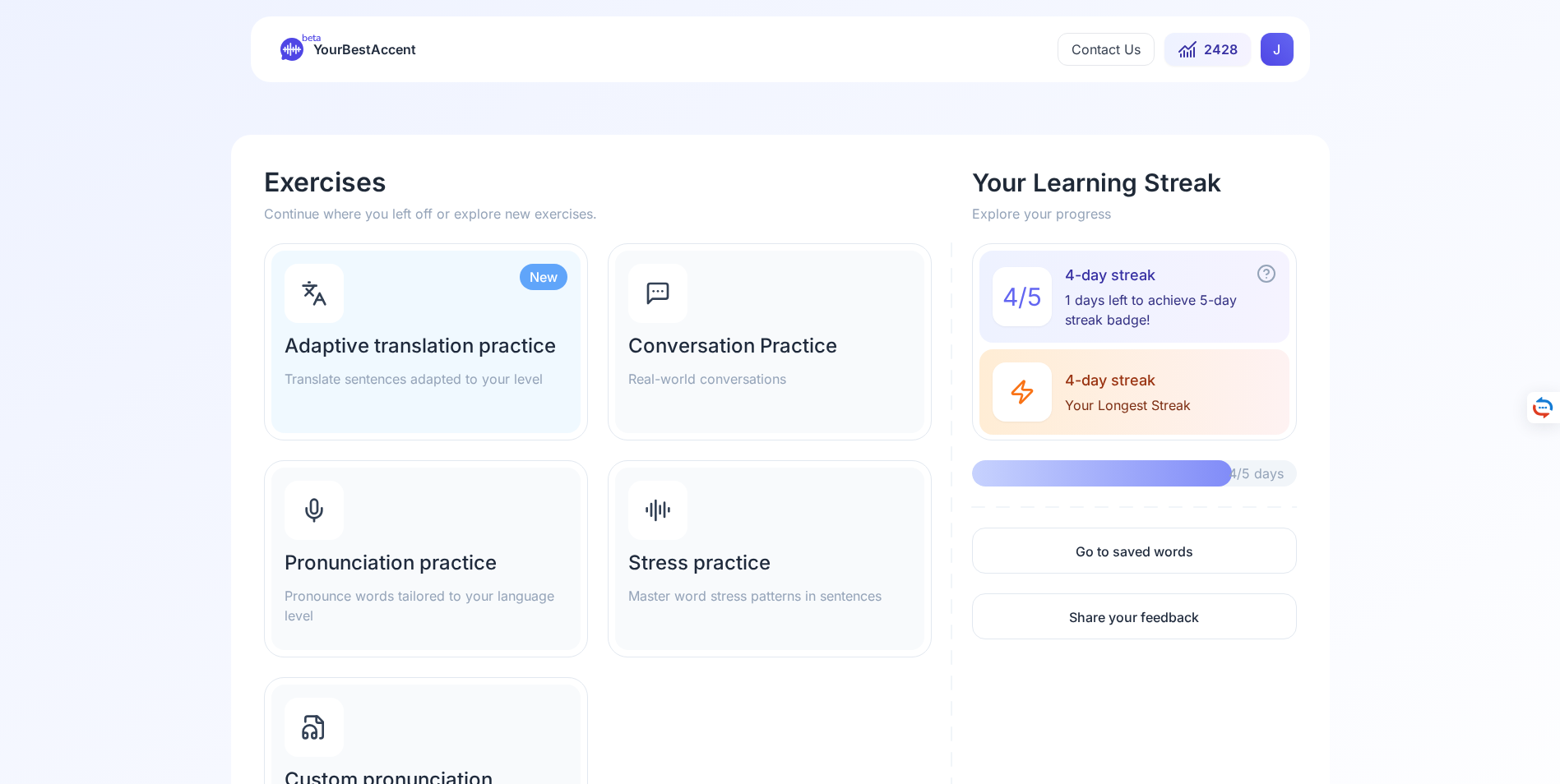
click at [443, 333] on h2 "Adaptive translation practice" at bounding box center [425, 346] width 283 height 27
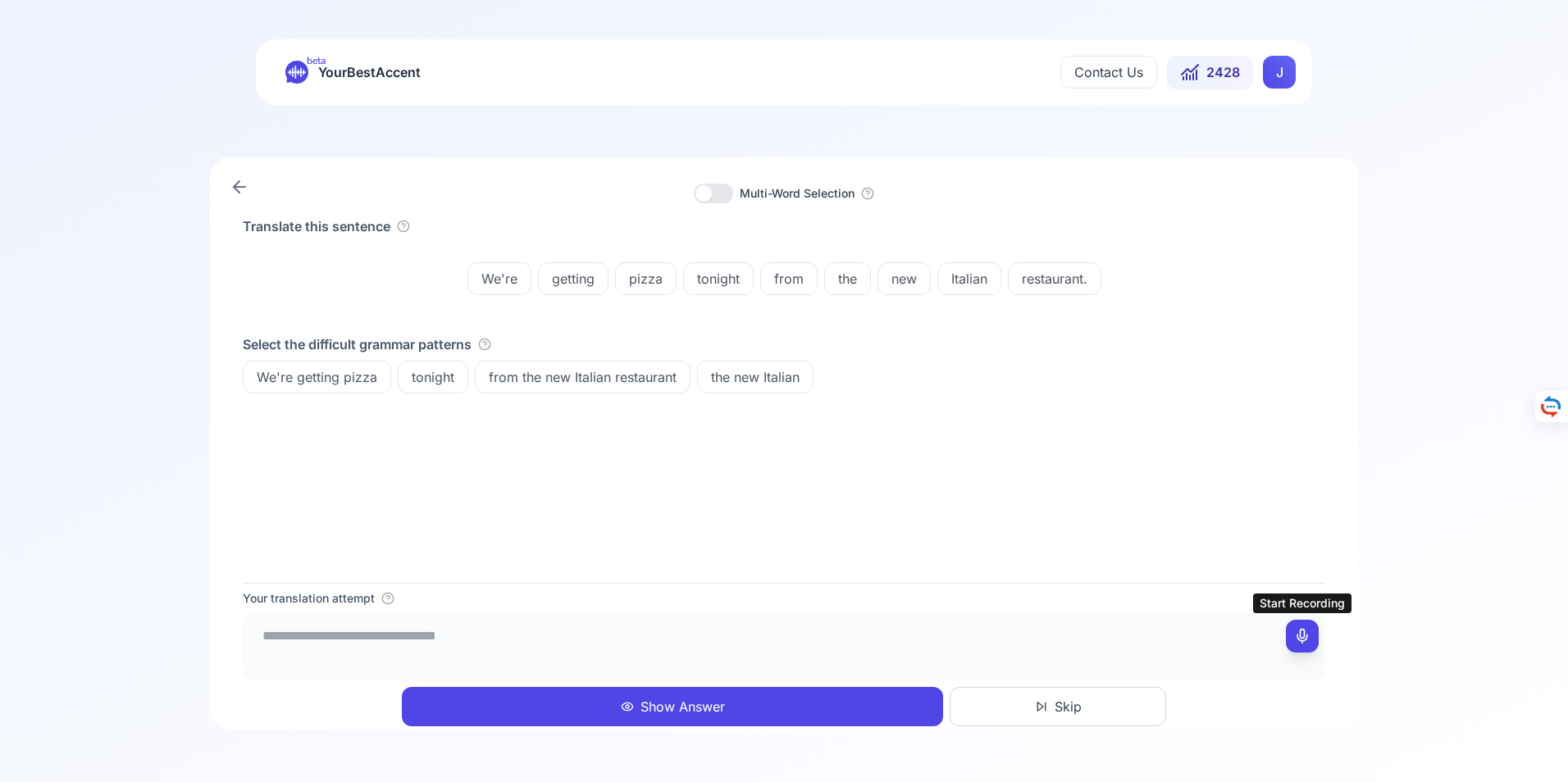
click at [1301, 635] on icon at bounding box center [1302, 636] width 17 height 17
click at [1304, 636] on icon at bounding box center [1302, 636] width 17 height 17
type textarea "**********"
click at [689, 707] on button "Show Answer" at bounding box center [671, 707] width 541 height 40
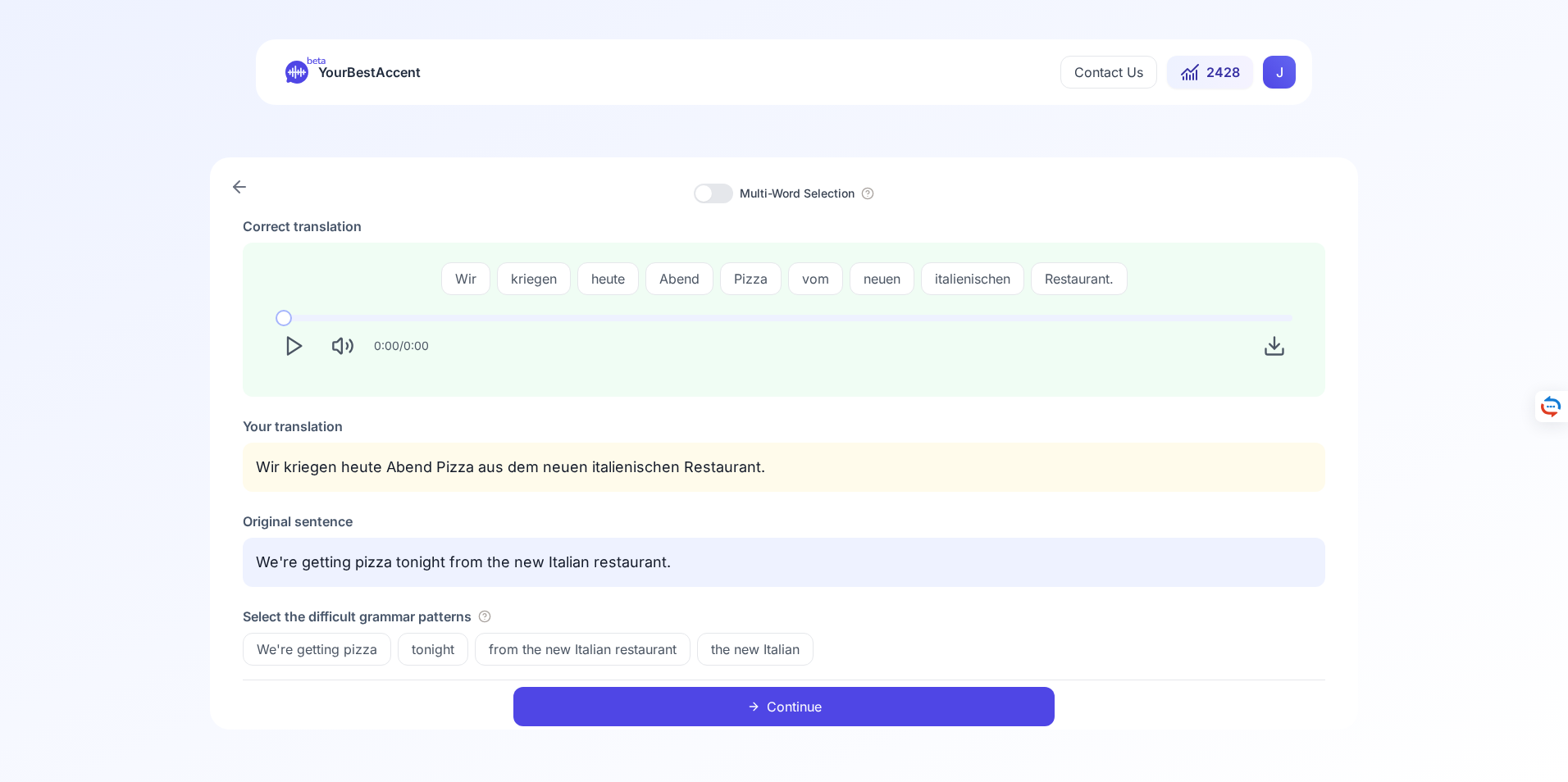
click at [796, 705] on button "Continue" at bounding box center [783, 707] width 541 height 40
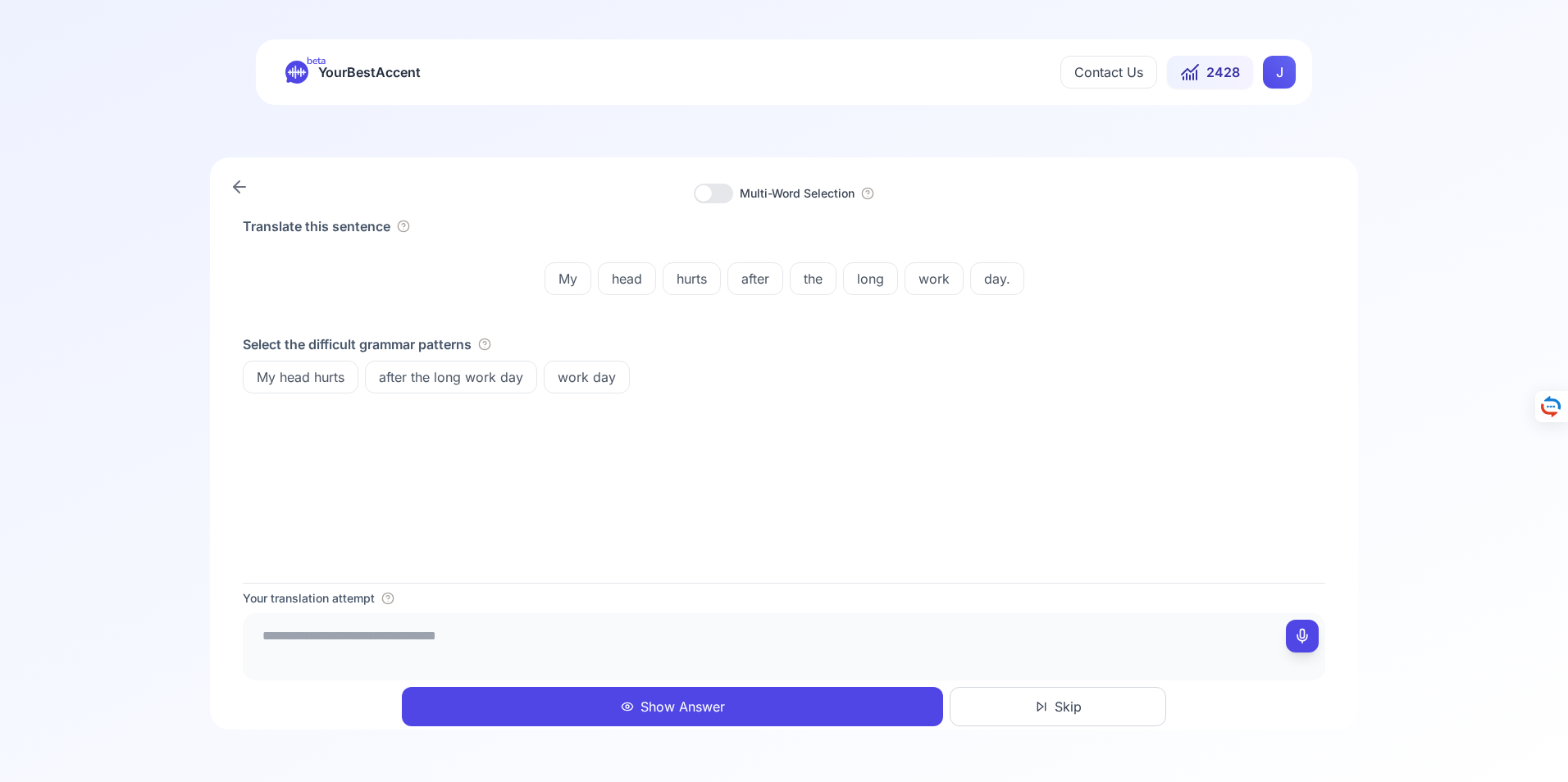
click at [693, 705] on button "Show Answer" at bounding box center [671, 707] width 541 height 40
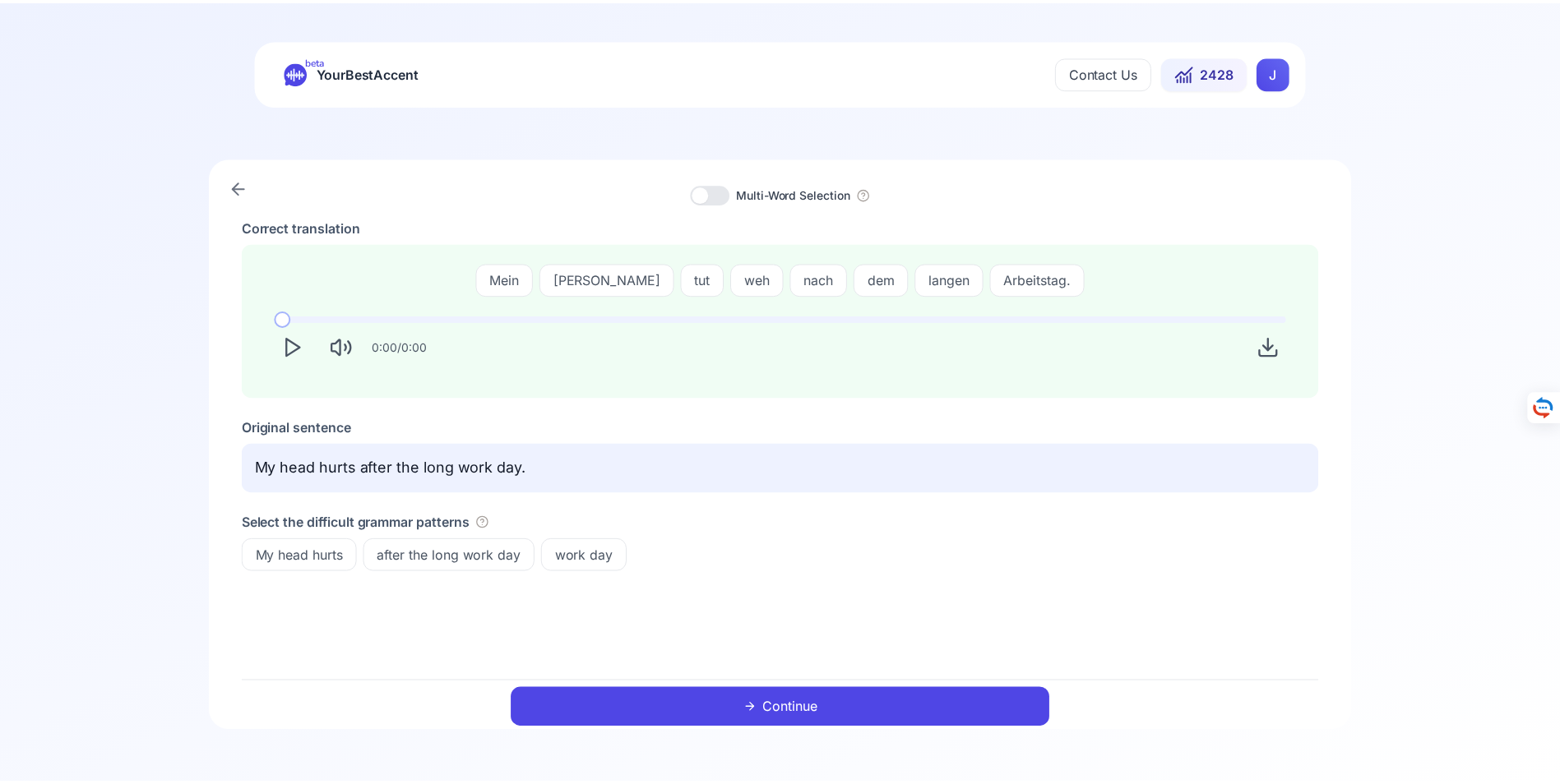
scroll to position [23, 0]
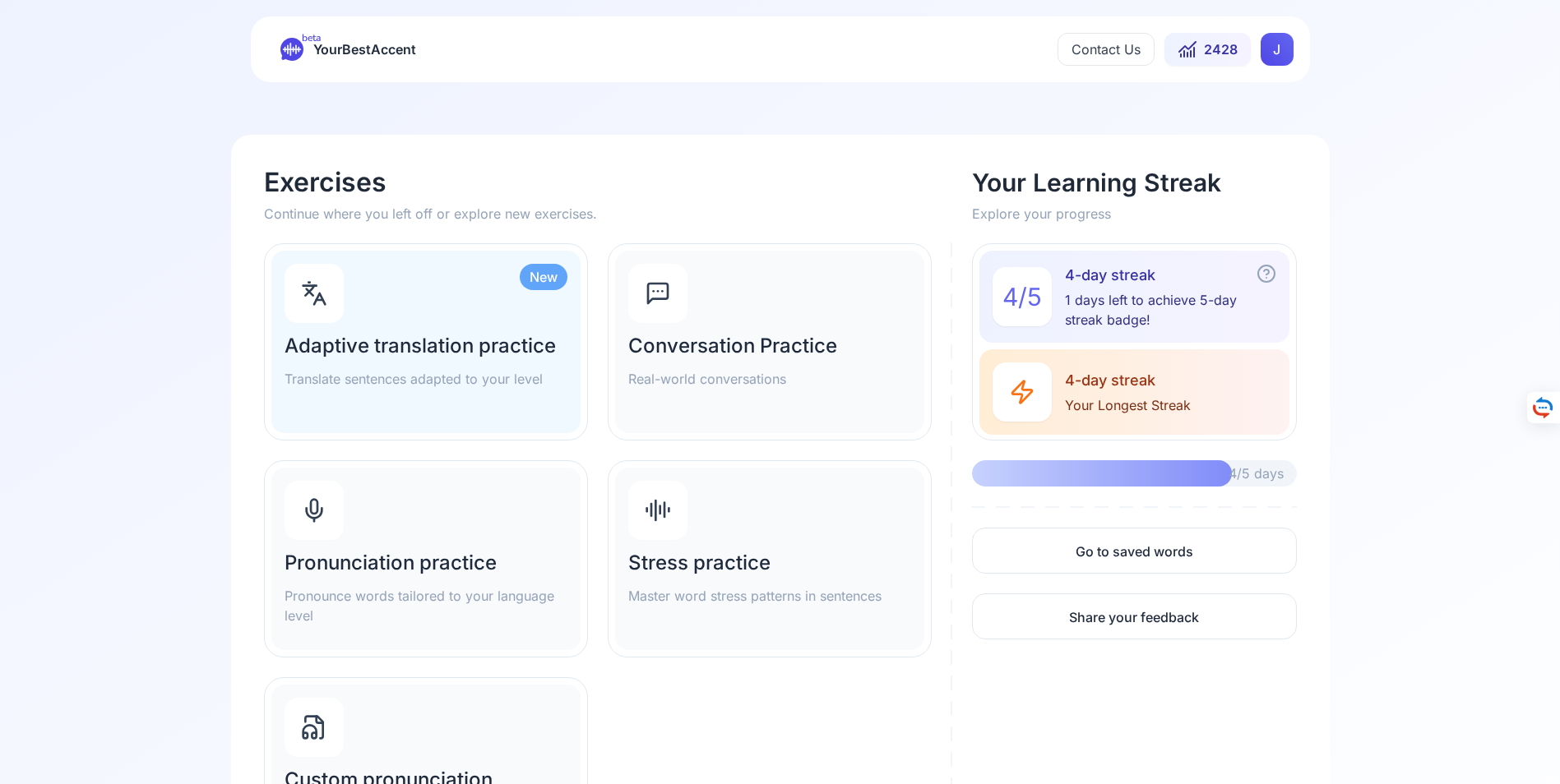
click at [379, 344] on h2 "Adaptive translation practice" at bounding box center [425, 346] width 283 height 27
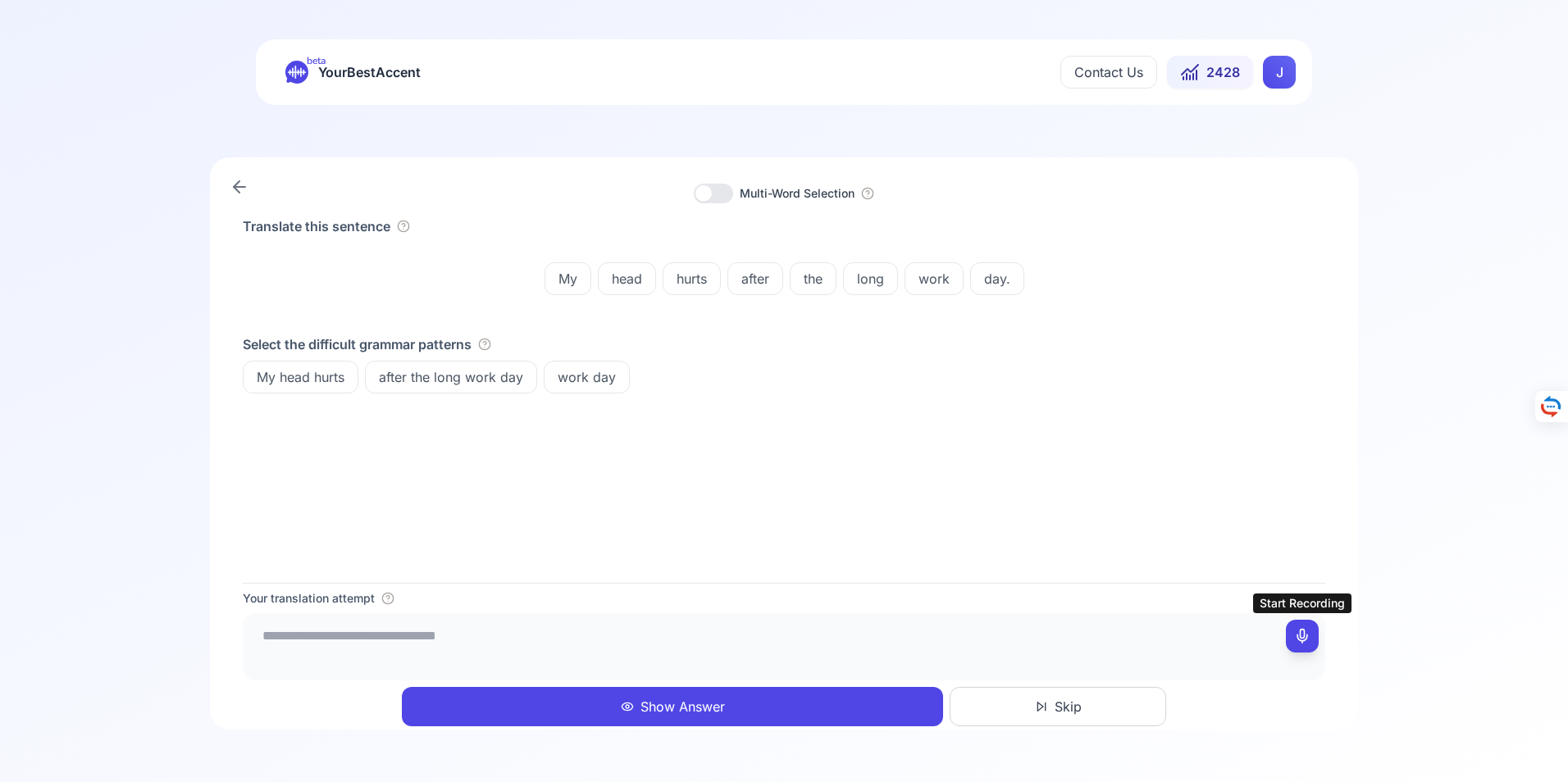
click at [1303, 636] on icon at bounding box center [1302, 636] width 17 height 17
click at [1300, 637] on icon at bounding box center [1302, 636] width 17 height 17
type textarea "**********"
click at [671, 704] on button "Show Answer" at bounding box center [671, 707] width 541 height 40
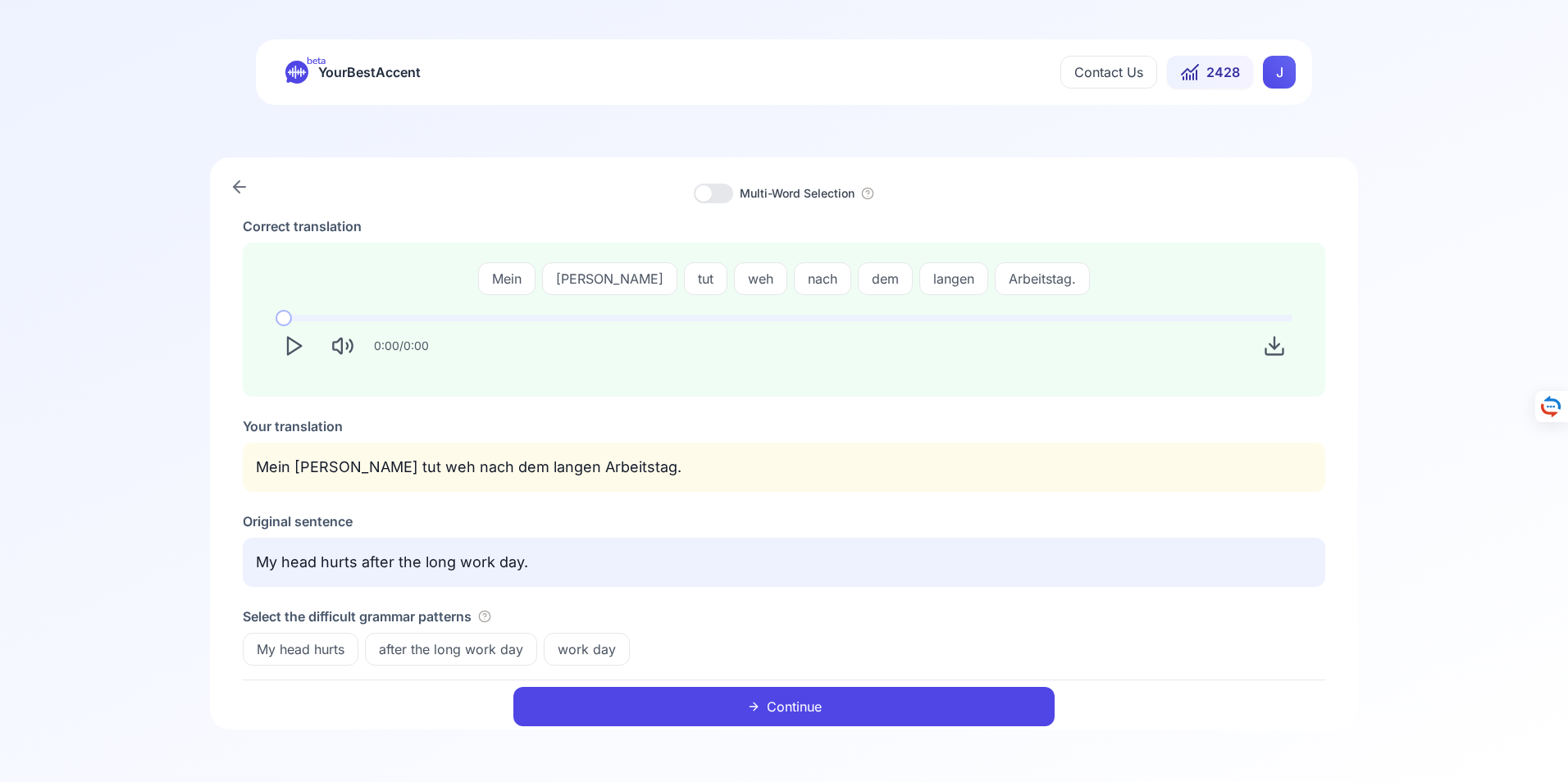
click at [800, 705] on button "Continue" at bounding box center [783, 707] width 541 height 40
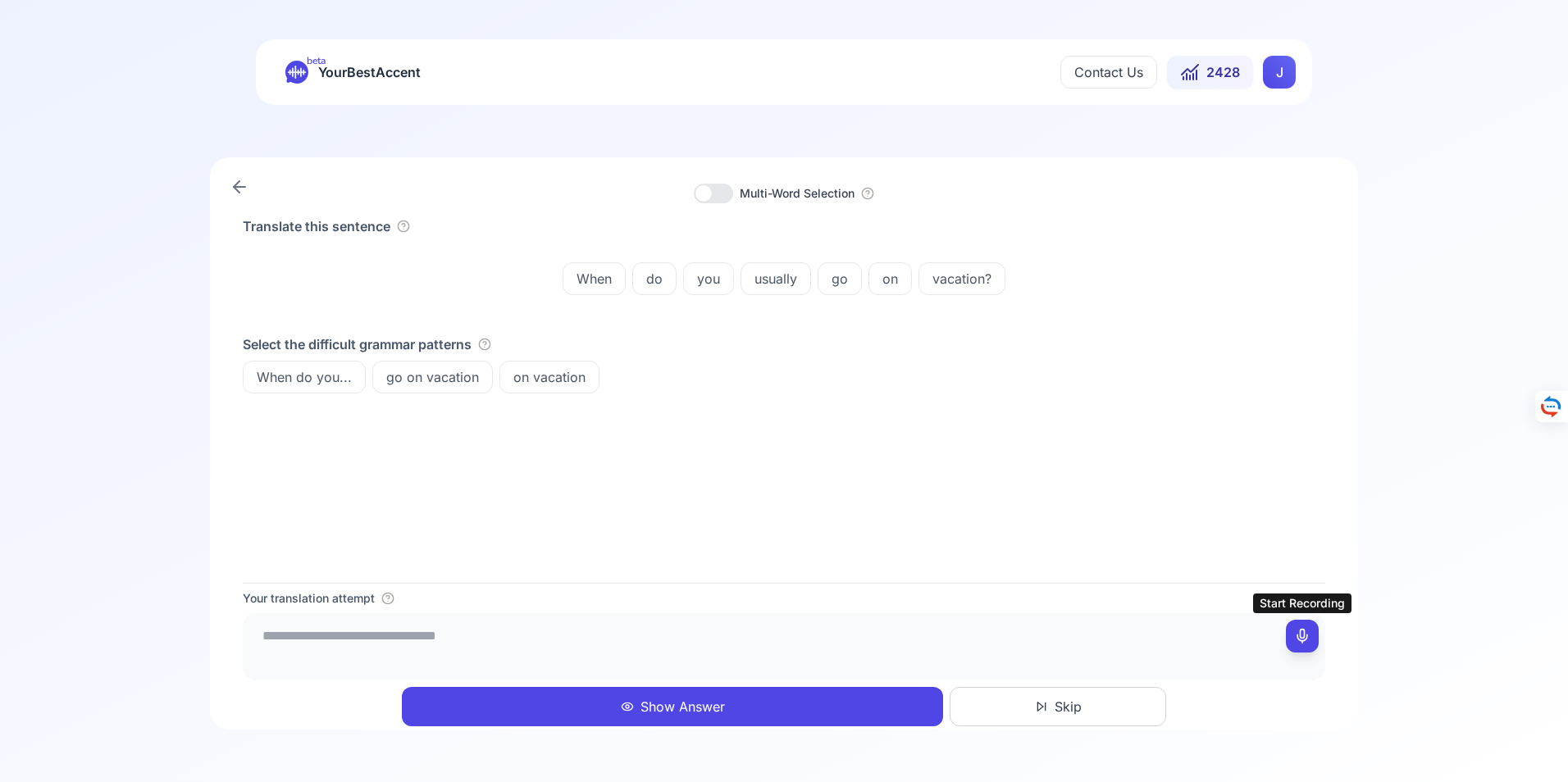
click at [1302, 632] on icon at bounding box center [1302, 636] width 17 height 17
click at [1301, 637] on icon at bounding box center [1302, 636] width 17 height 17
type textarea "**********"
click at [691, 710] on button "Show Answer" at bounding box center [671, 707] width 541 height 40
